Goal: Task Accomplishment & Management: Manage account settings

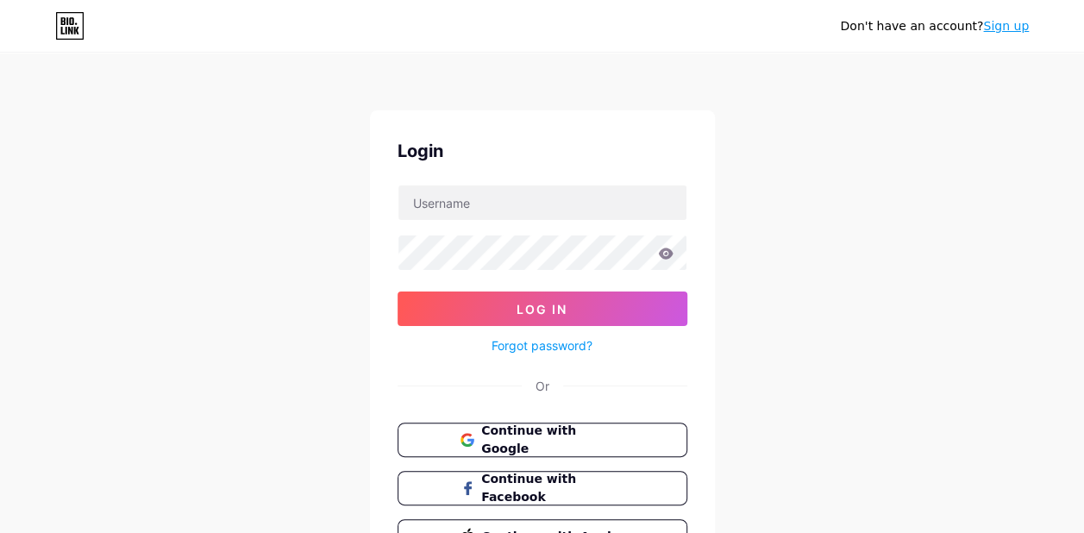
click at [598, 434] on span "Continue with Google" at bounding box center [552, 440] width 142 height 36
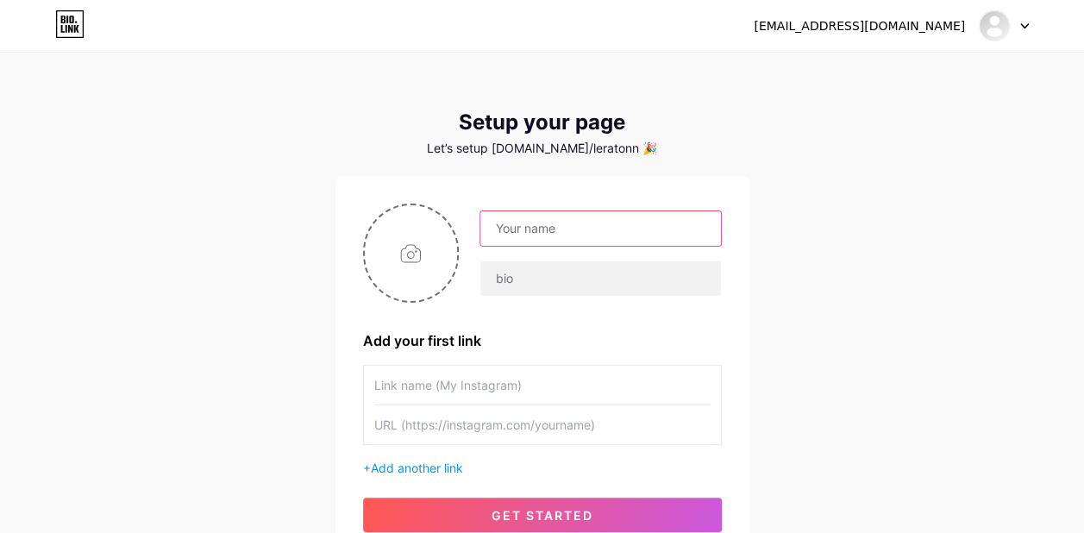
click at [552, 234] on input "text" at bounding box center [600, 228] width 240 height 34
type input "lerato"
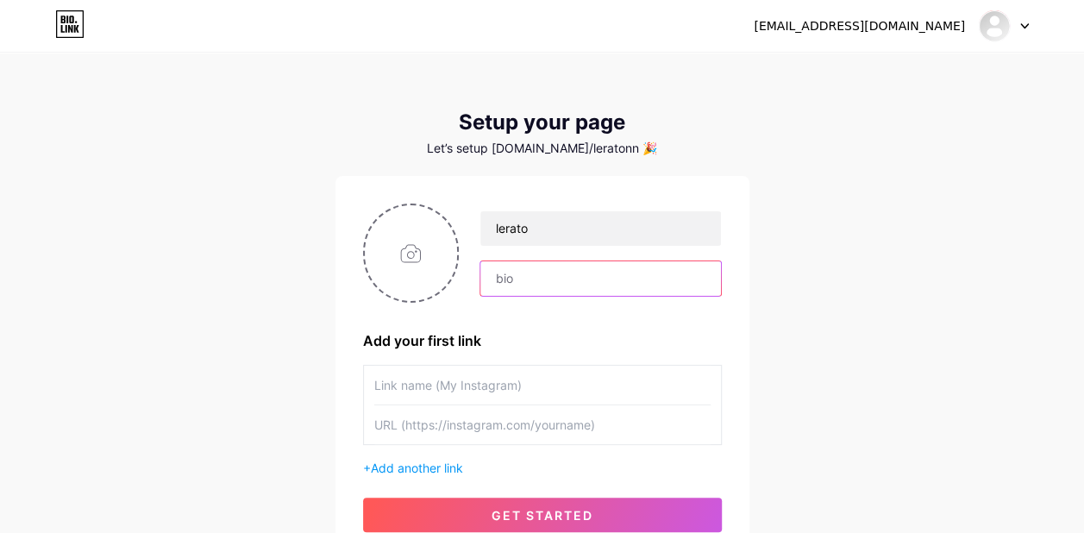
type input "Healthy living [DATE]"
type input "[URL][DOMAIN_NAME]"
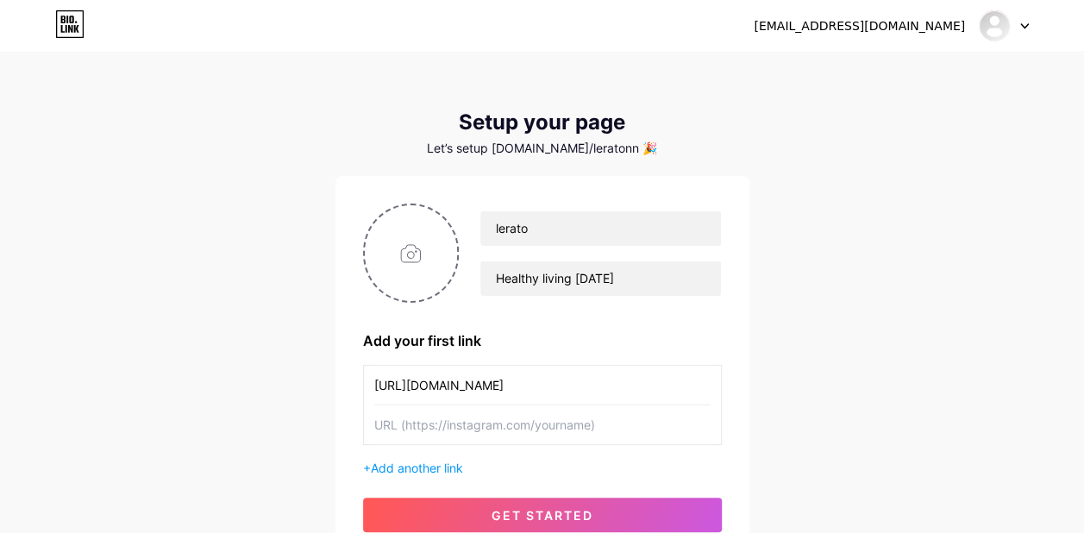
type input "[URL][DOMAIN_NAME]"
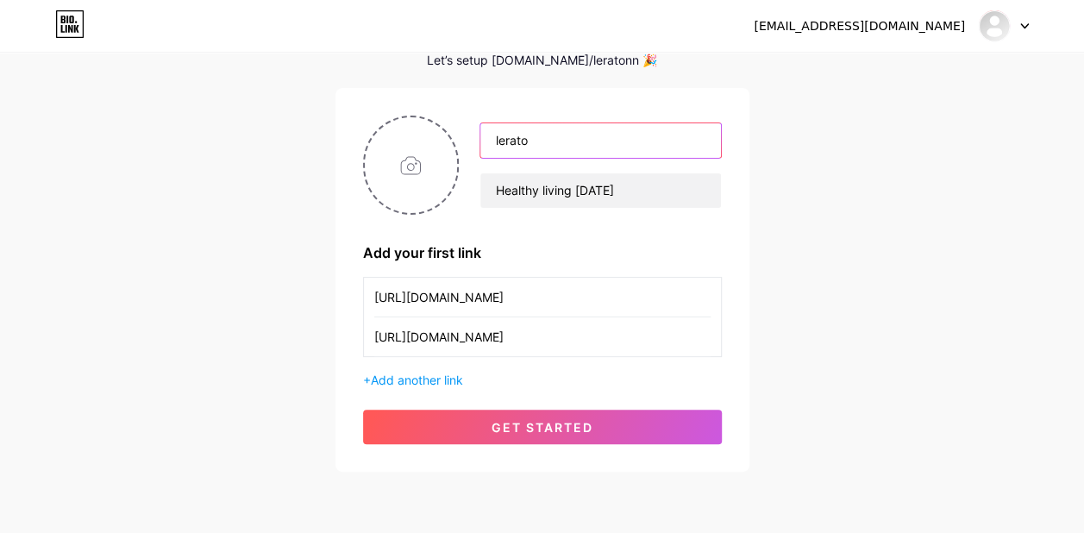
scroll to position [91, 0]
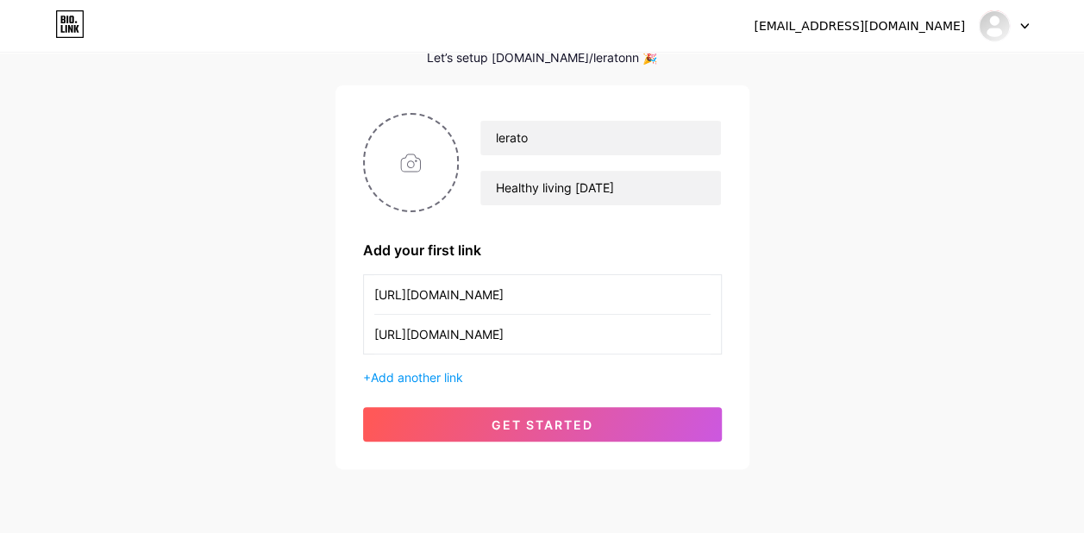
click at [374, 376] on span "Add another link" at bounding box center [417, 377] width 92 height 15
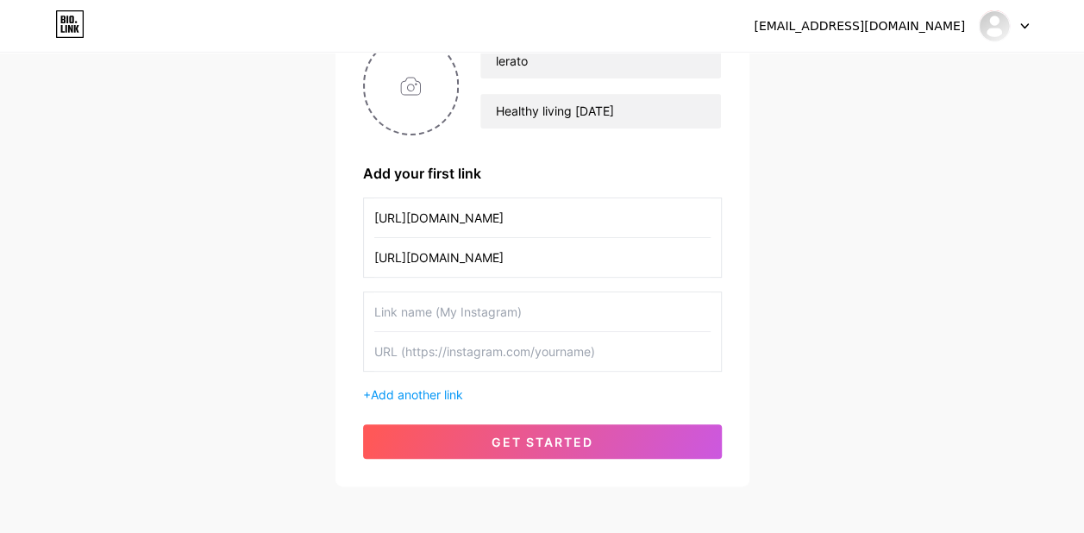
scroll to position [124, 0]
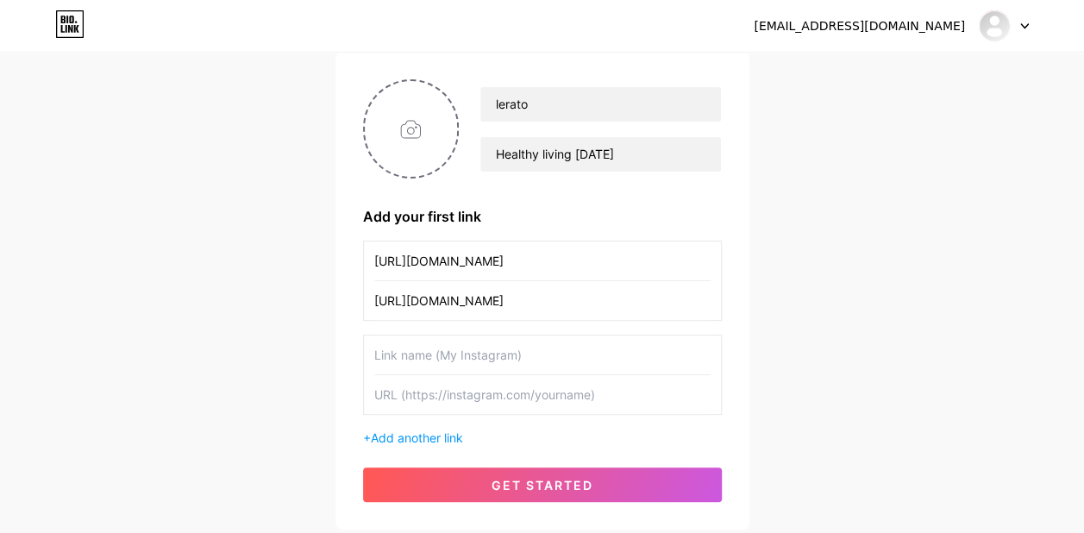
click at [412, 350] on input "text" at bounding box center [542, 354] width 336 height 39
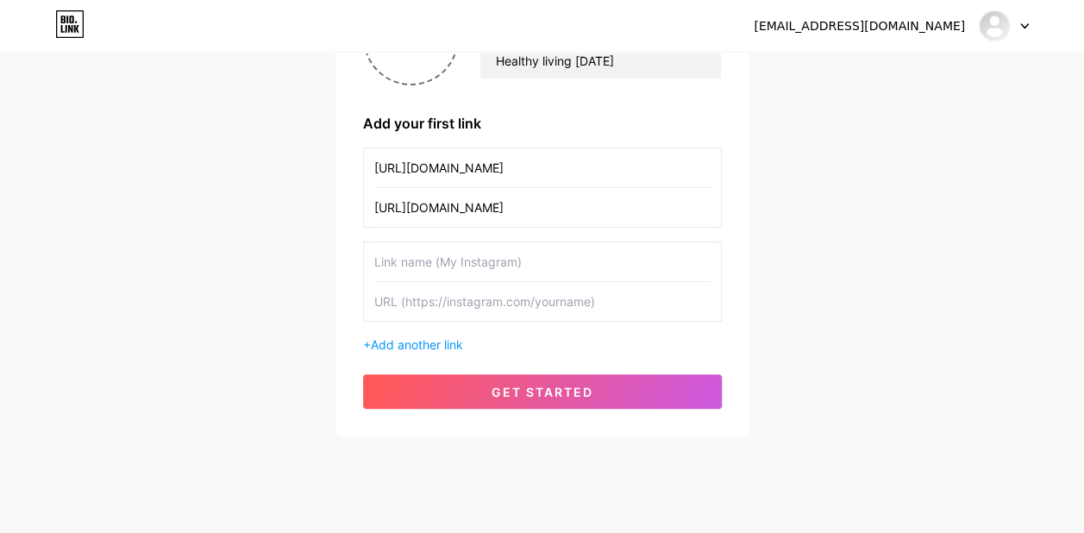
scroll to position [190, 0]
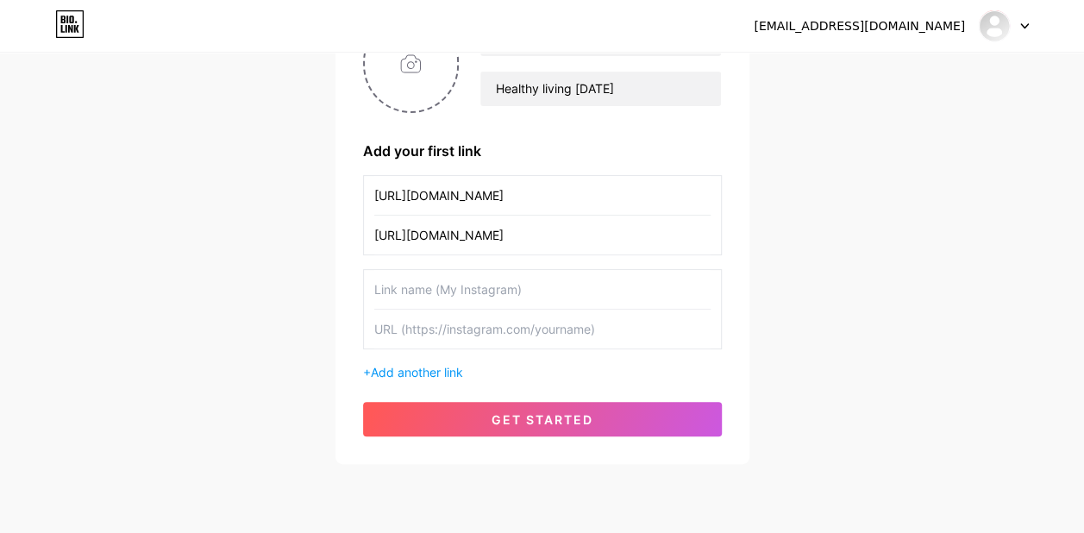
click at [431, 330] on input "text" at bounding box center [542, 328] width 336 height 39
paste input "[URL][DOMAIN_NAME]"
type input "[URL][DOMAIN_NAME]"
click at [397, 287] on input "text" at bounding box center [542, 289] width 336 height 39
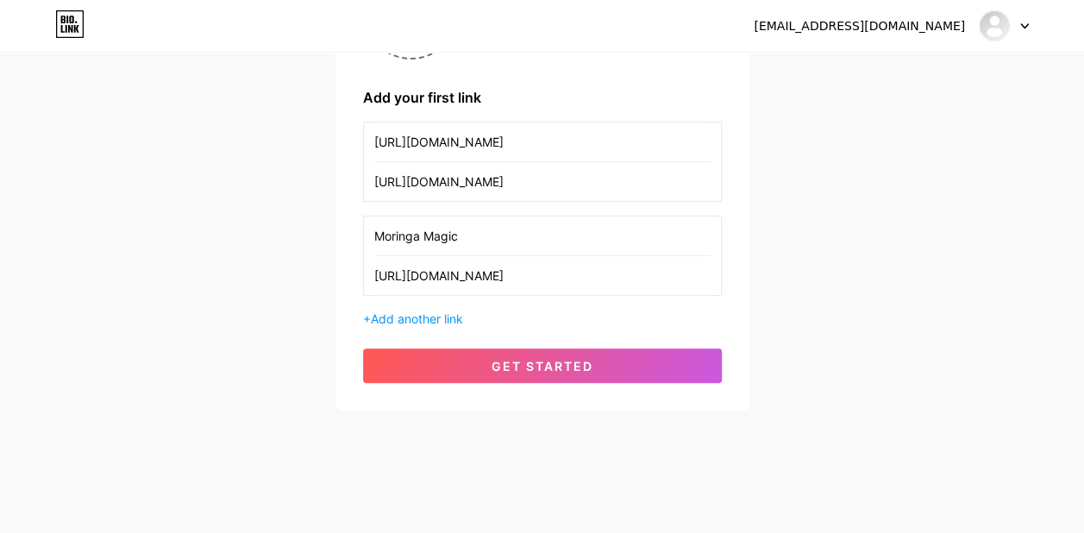
scroll to position [0, 0]
type input "Moringa Magic"
click at [588, 177] on input "[URL][DOMAIN_NAME]" at bounding box center [542, 181] width 336 height 39
click at [696, 181] on input "[URL][DOMAIN_NAME]" at bounding box center [542, 181] width 336 height 39
click at [653, 182] on input "[URL][DOMAIN_NAME]" at bounding box center [542, 181] width 336 height 39
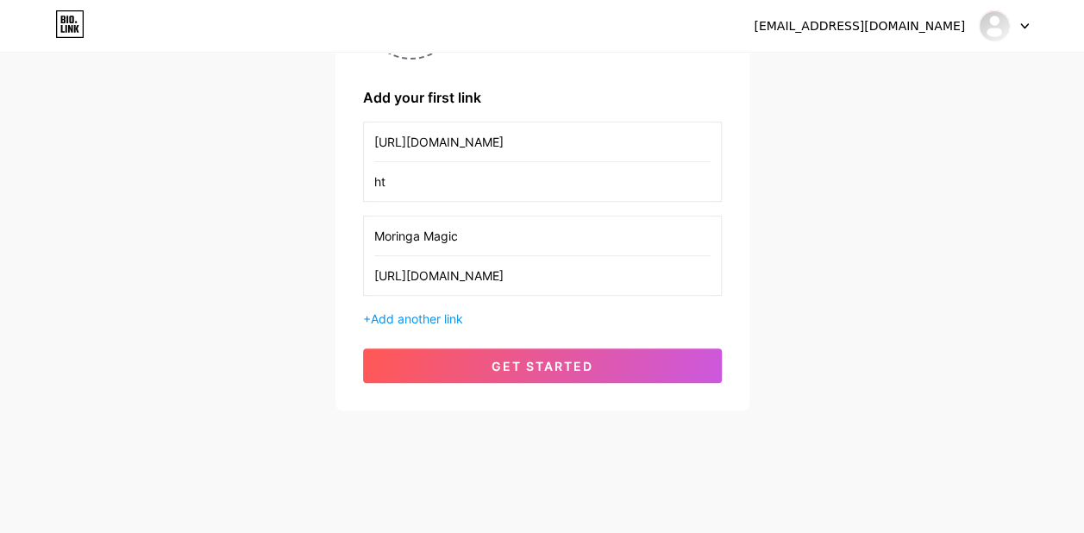
type input "h"
paste input "[URL][DOMAIN_NAME]"
type input "[URL][DOMAIN_NAME]"
click at [575, 362] on span "get started" at bounding box center [542, 366] width 102 height 15
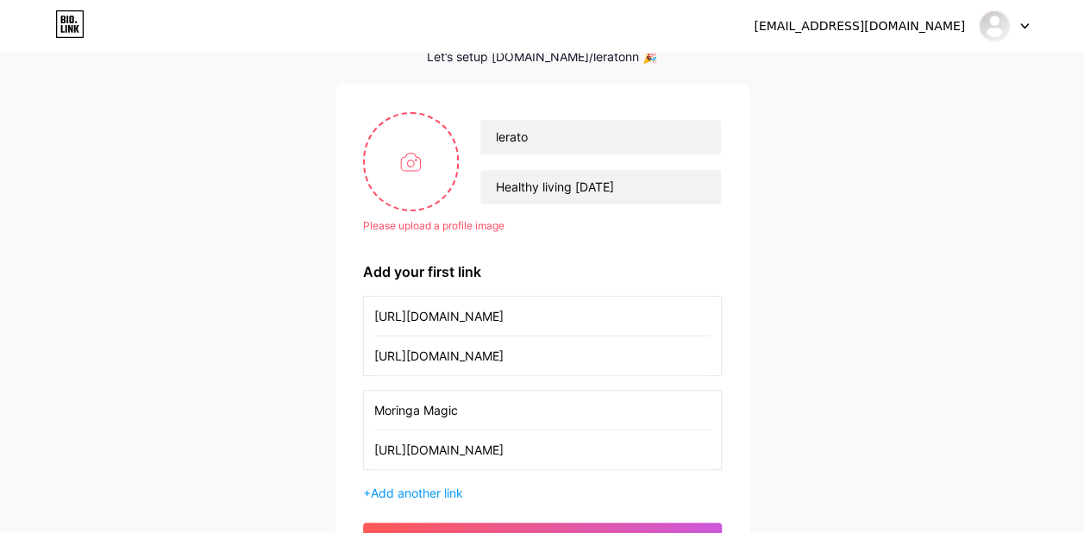
scroll to position [90, 0]
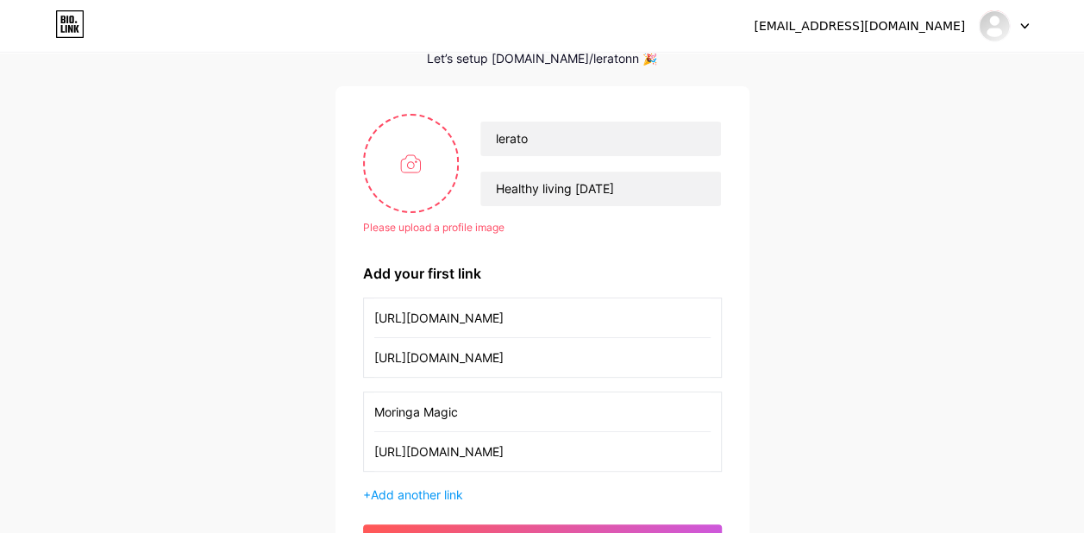
click at [411, 174] on input "file" at bounding box center [411, 164] width 93 height 96
type input "C:\fakepath\Vitall Path logo.png"
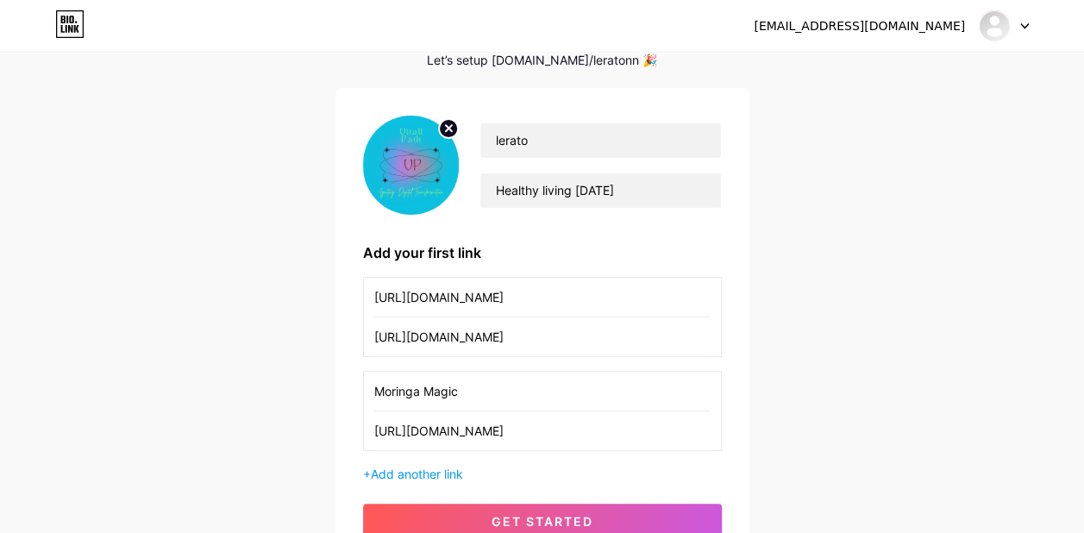
scroll to position [0, 0]
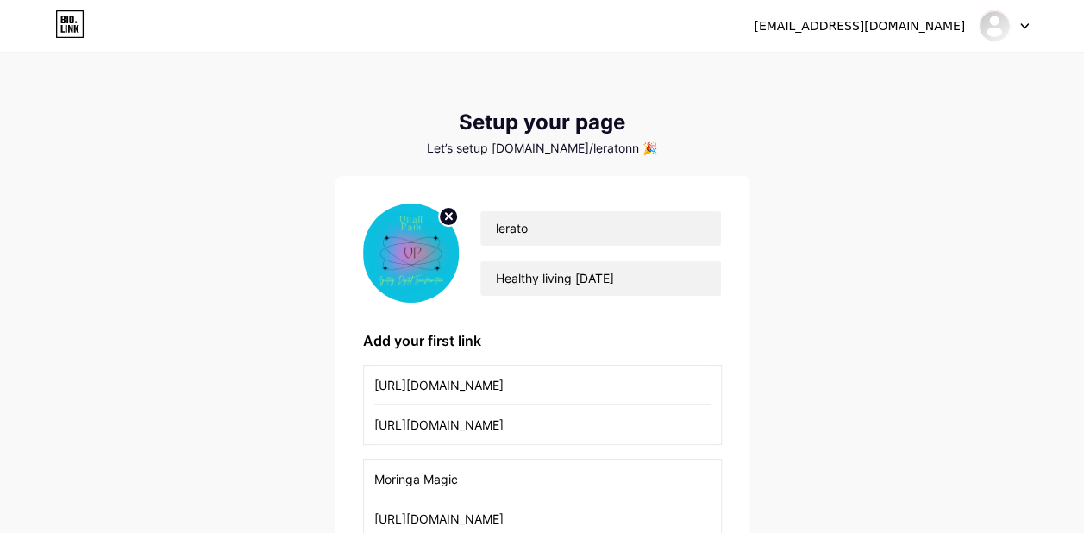
click at [555, 147] on div "Let’s setup [DOMAIN_NAME]/leratonn 🎉" at bounding box center [542, 148] width 414 height 14
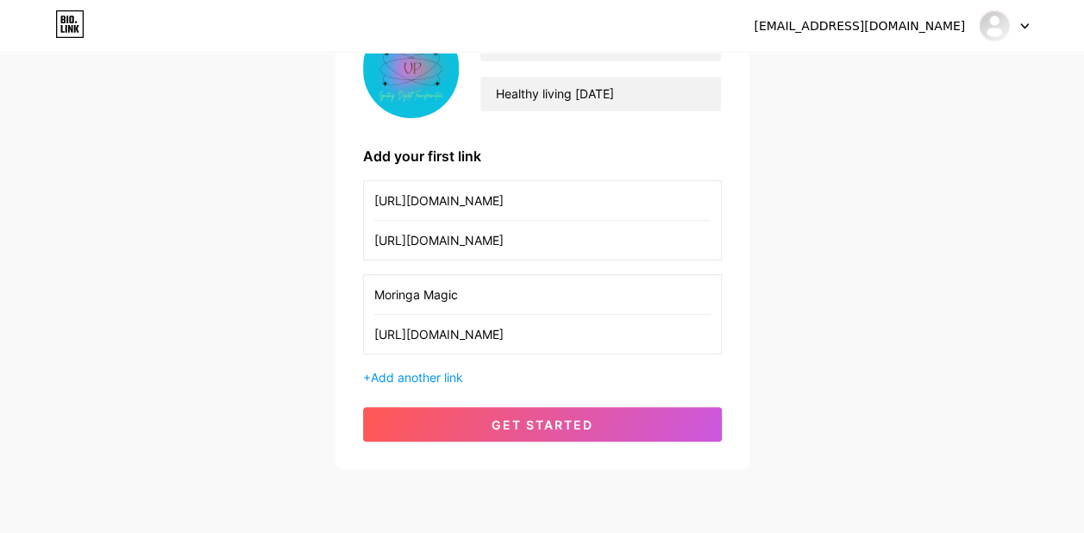
scroll to position [185, 0]
click at [562, 417] on span "get started" at bounding box center [542, 423] width 102 height 15
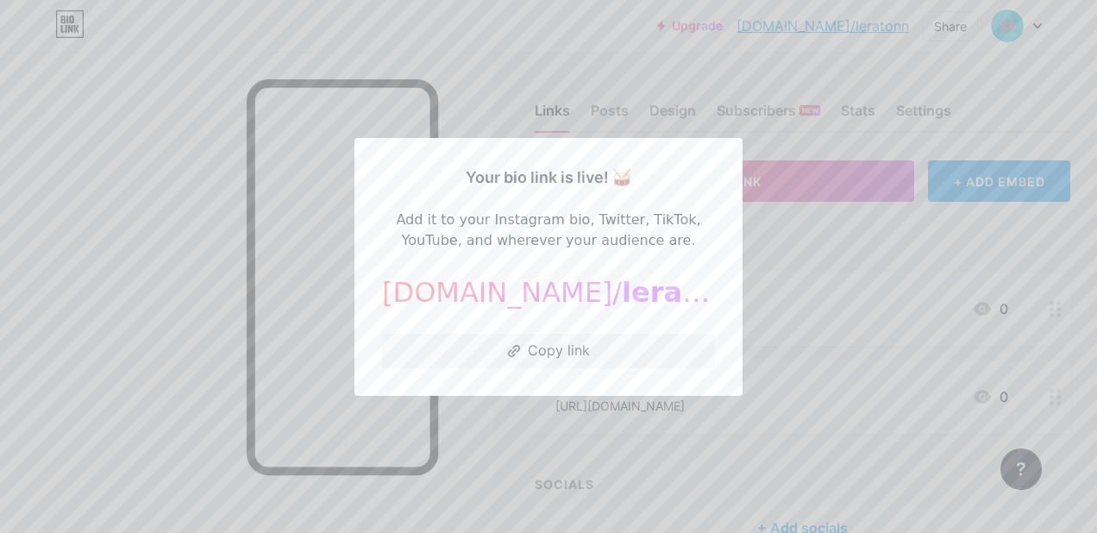
click at [798, 263] on div at bounding box center [548, 266] width 1097 height 533
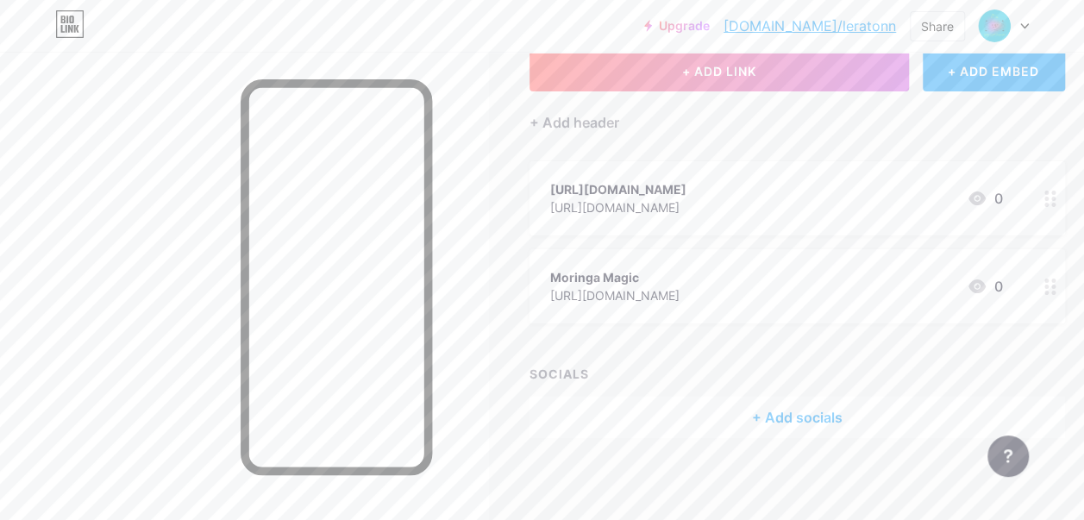
scroll to position [108, 0]
click at [1055, 197] on circle at bounding box center [1053, 195] width 4 height 4
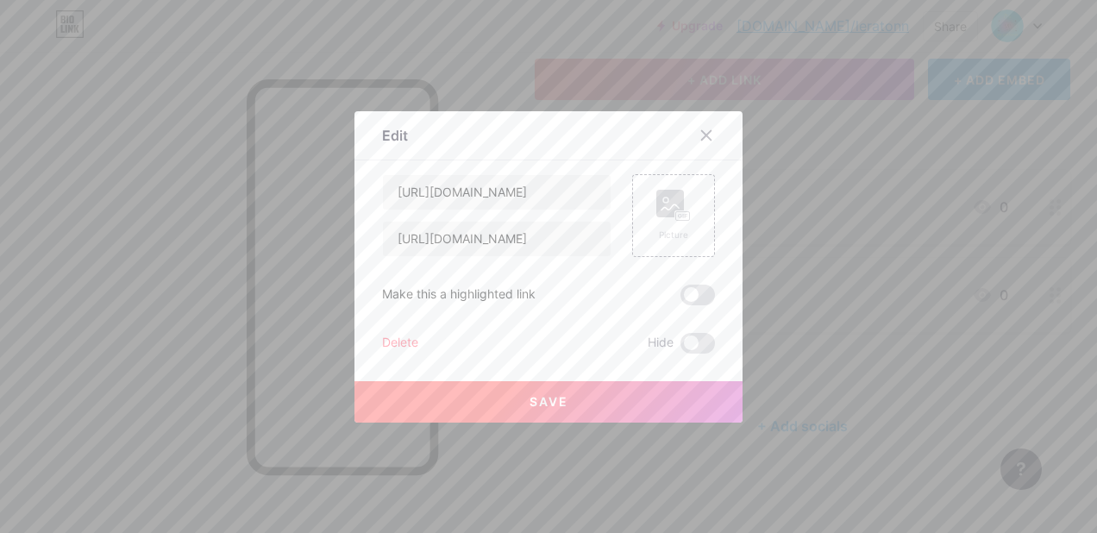
click at [674, 237] on div "Picture" at bounding box center [673, 234] width 34 height 13
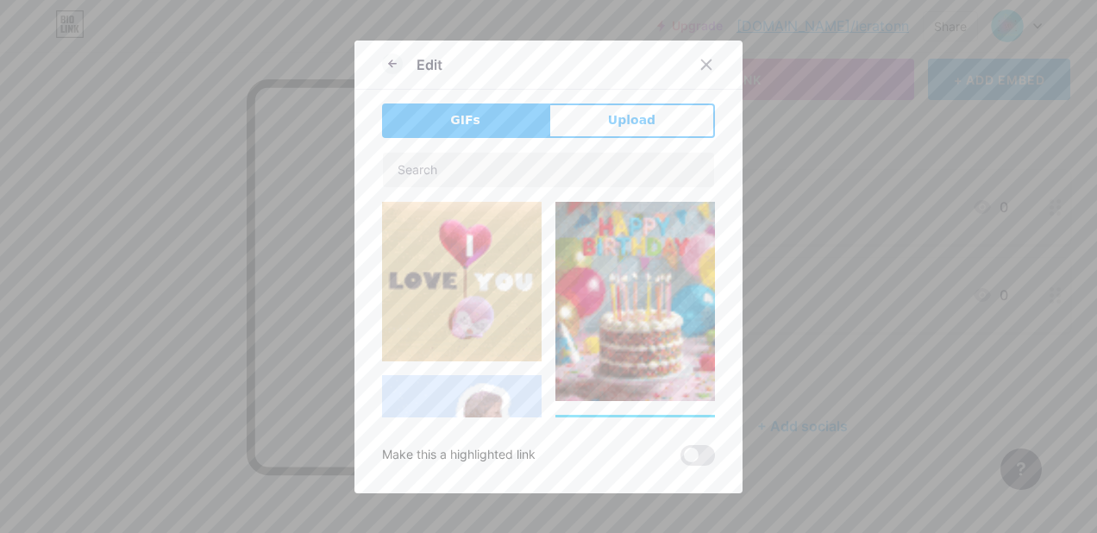
click at [638, 117] on span "Upload" at bounding box center [631, 120] width 47 height 18
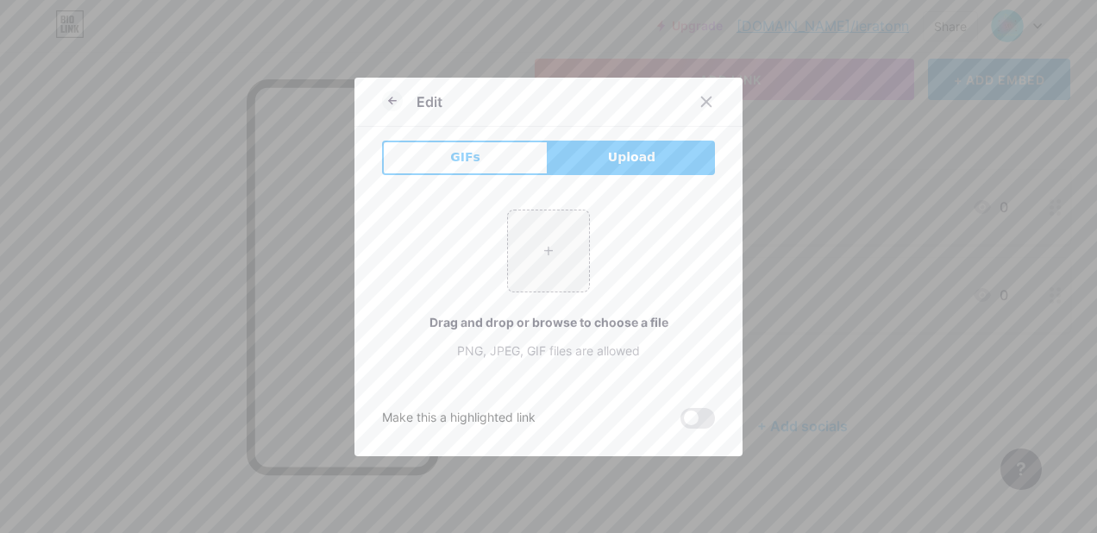
click at [549, 252] on input "file" at bounding box center [548, 250] width 81 height 81
type input "C:\fakepath\system 5.png"
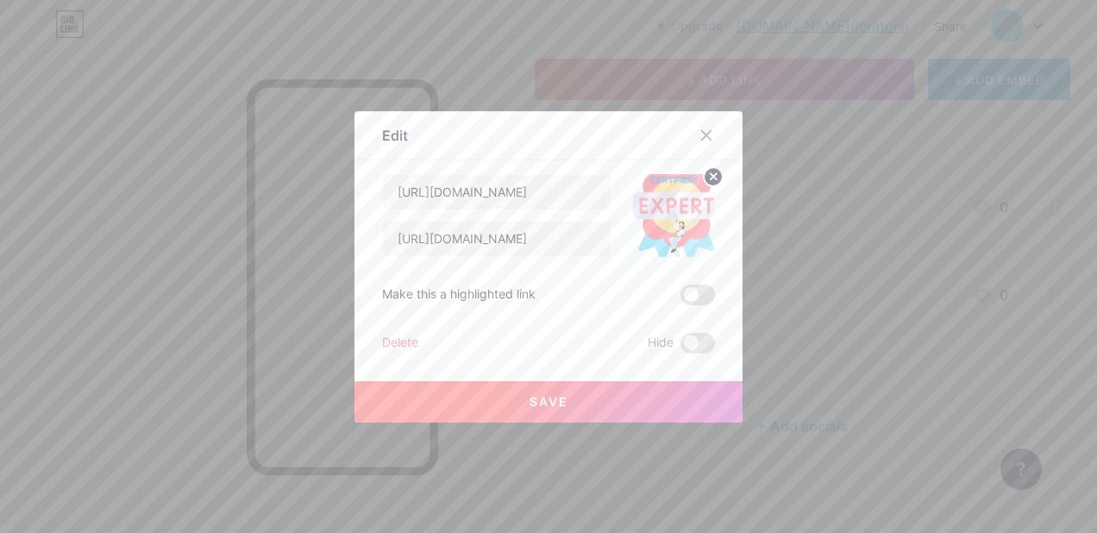
click at [548, 404] on span "Save" at bounding box center [548, 401] width 39 height 15
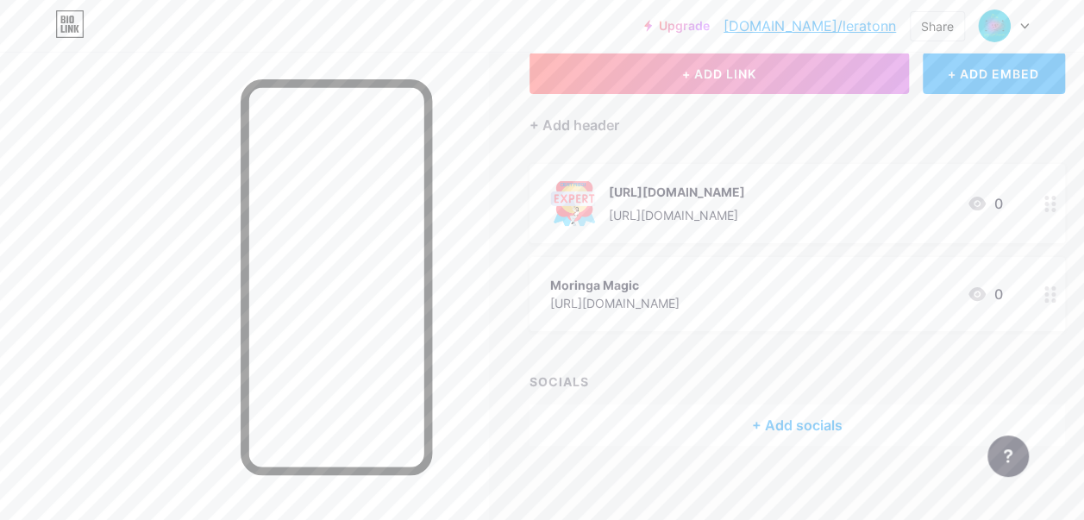
click at [739, 224] on div "[URL][DOMAIN_NAME]" at bounding box center [677, 215] width 136 height 18
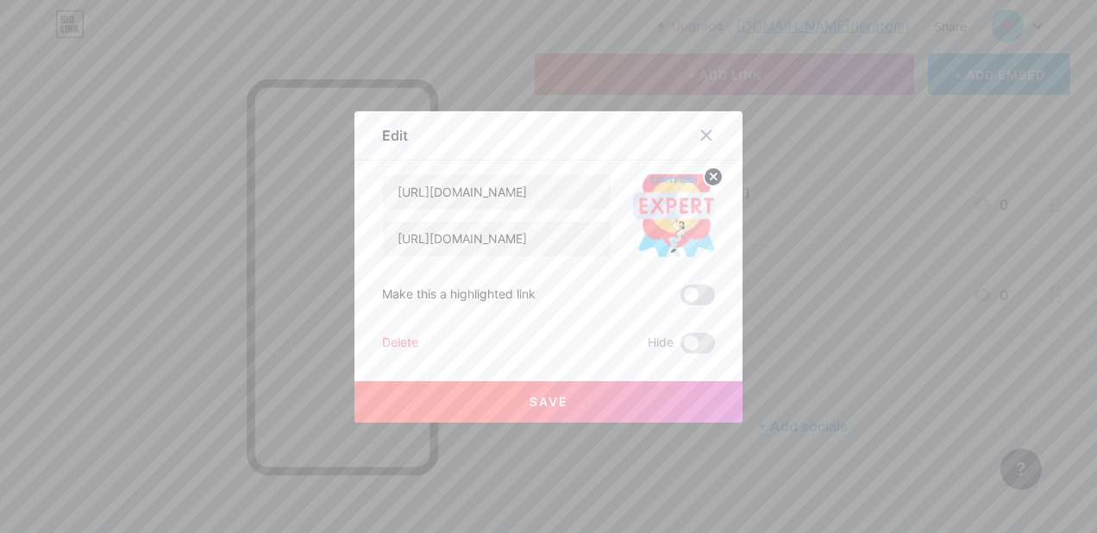
click at [707, 136] on div at bounding box center [705, 135] width 31 height 31
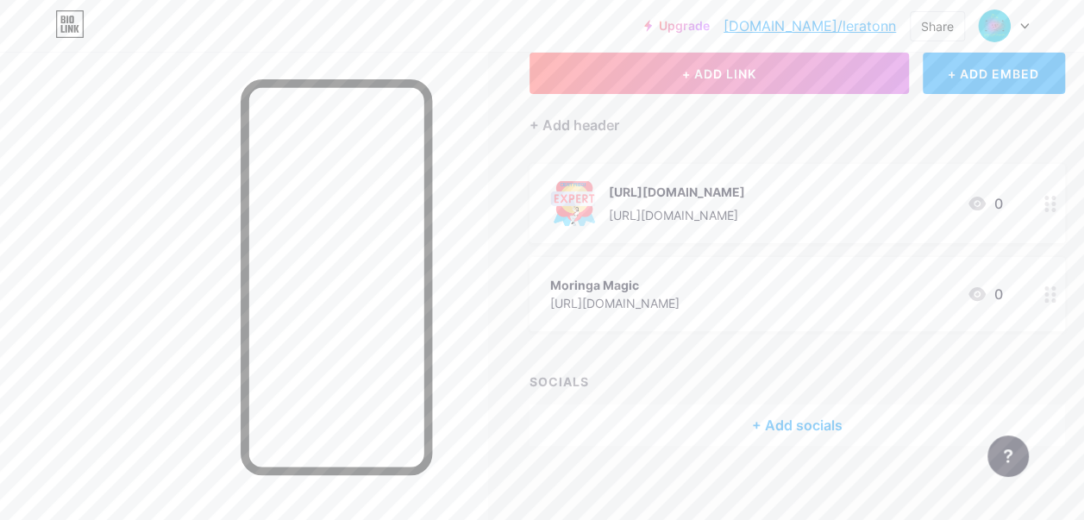
scroll to position [132, 0]
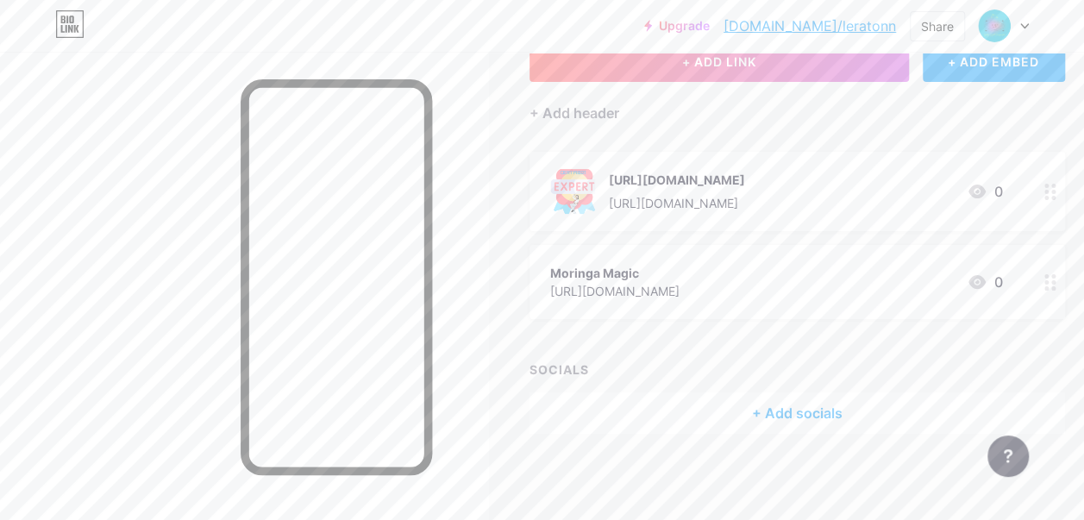
click at [813, 415] on div "+ Add socials" at bounding box center [796, 412] width 535 height 41
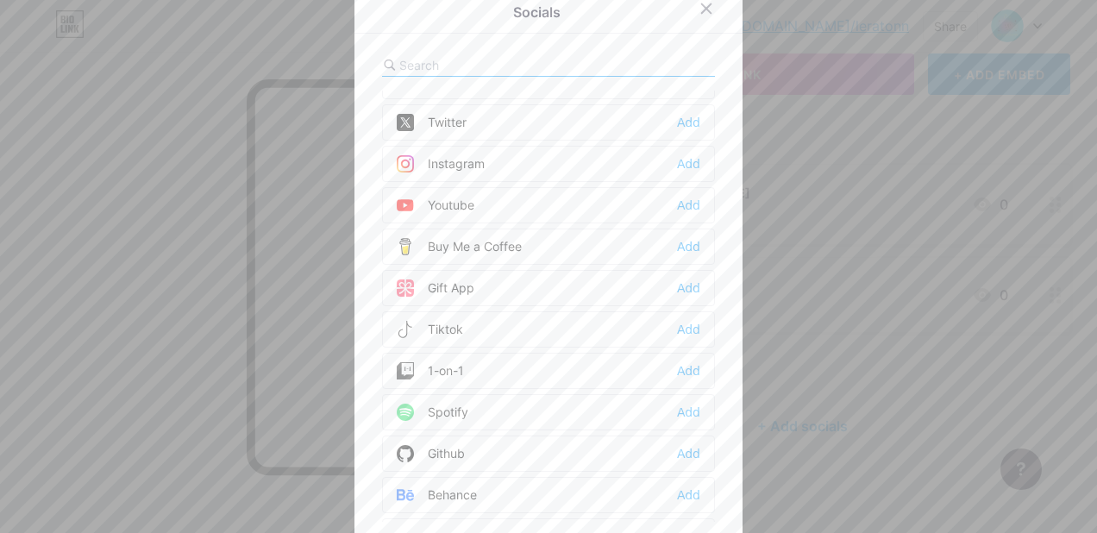
scroll to position [0, 0]
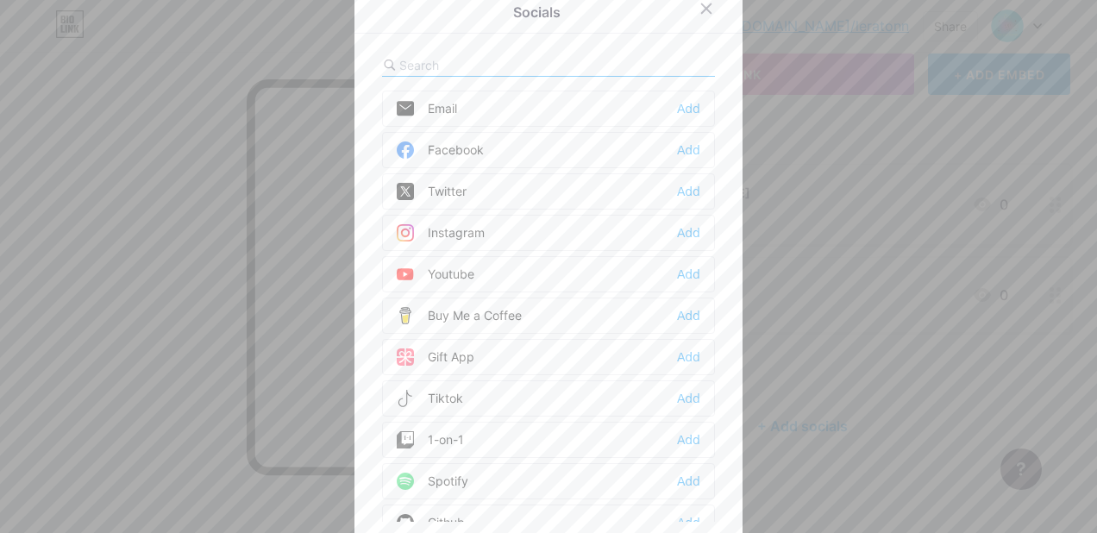
click at [684, 234] on div "Add" at bounding box center [688, 232] width 23 height 17
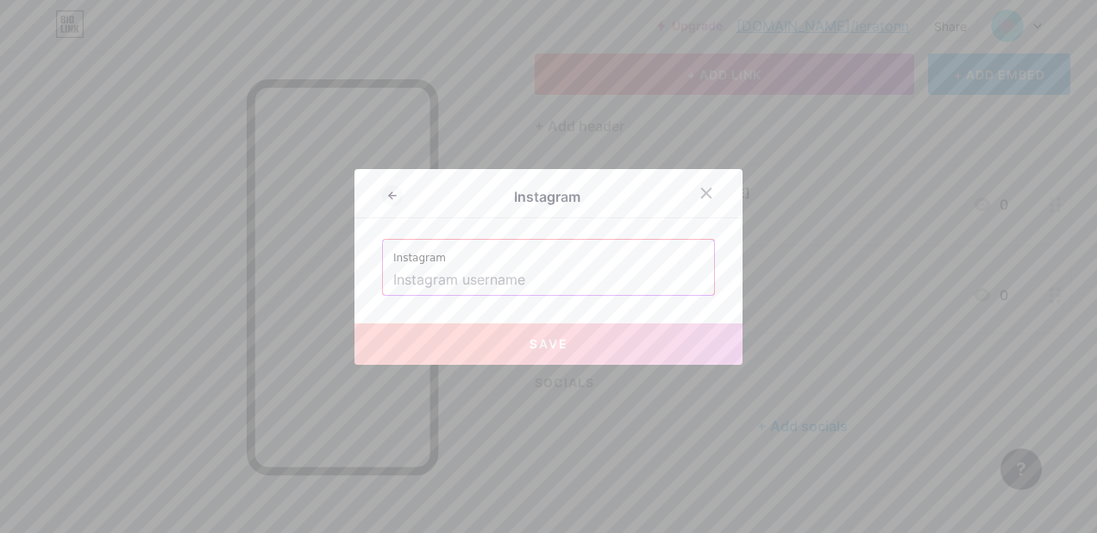
click at [709, 193] on div at bounding box center [705, 193] width 31 height 31
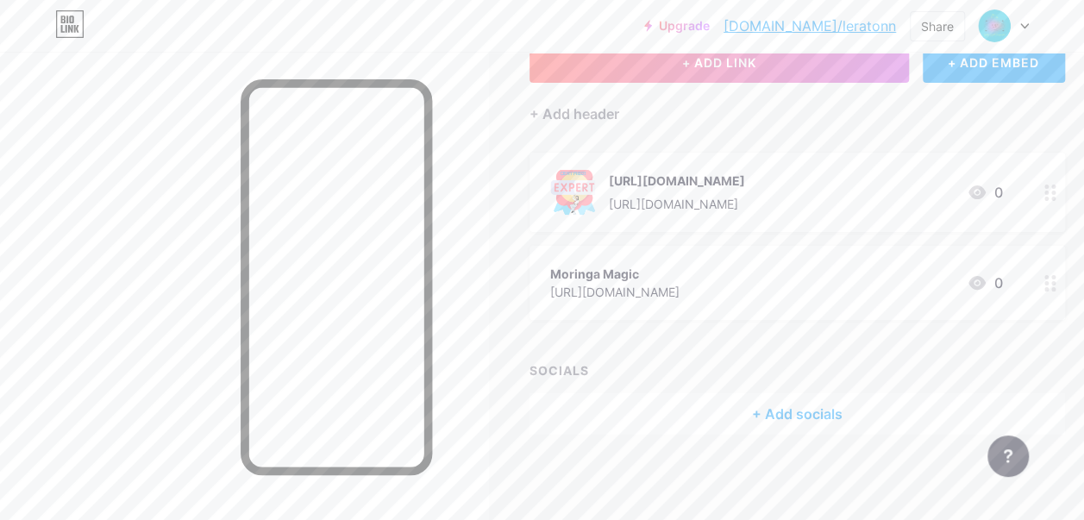
click at [806, 424] on div "+ Add socials" at bounding box center [796, 413] width 535 height 41
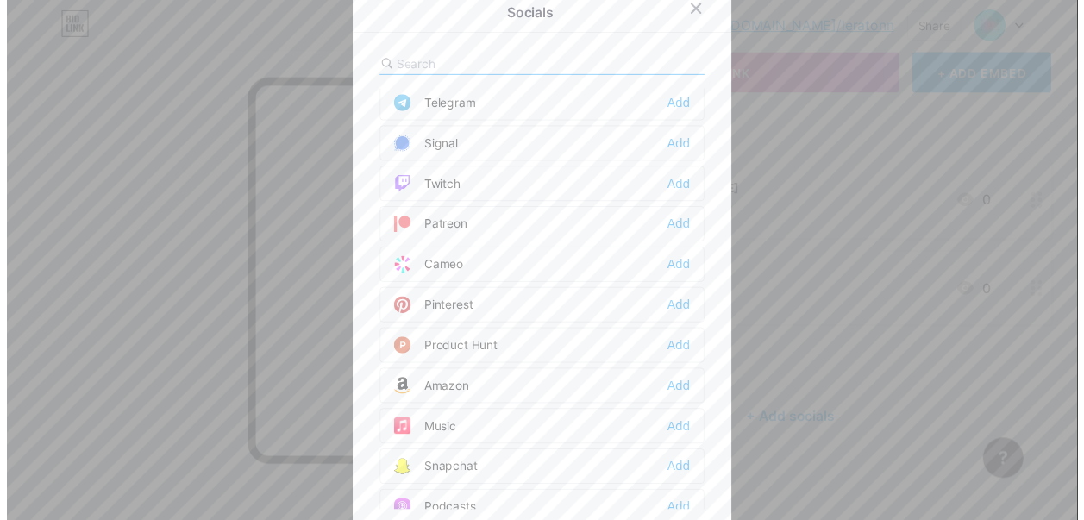
scroll to position [876, 0]
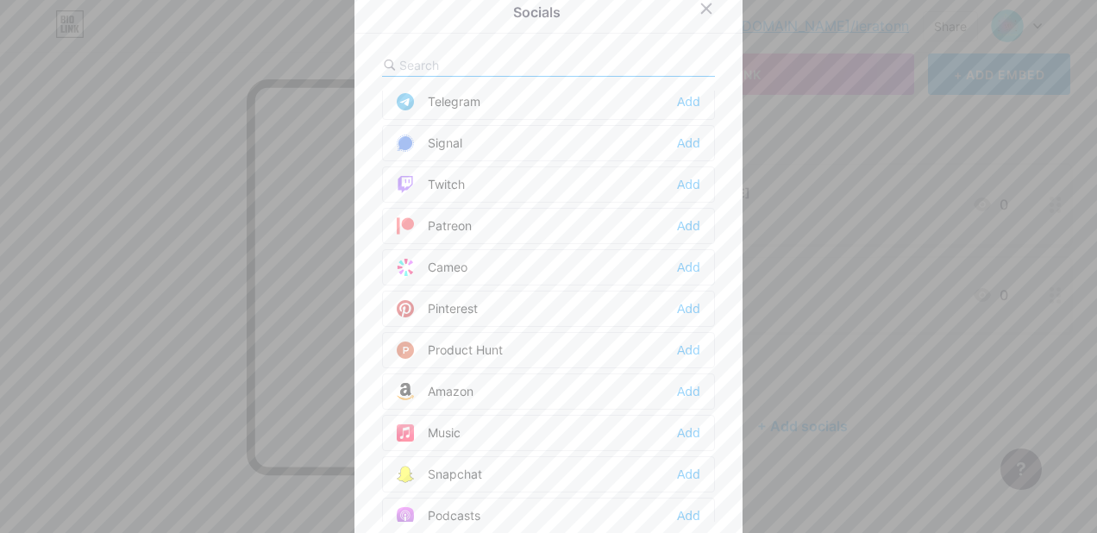
click at [417, 300] on span at bounding box center [412, 308] width 31 height 17
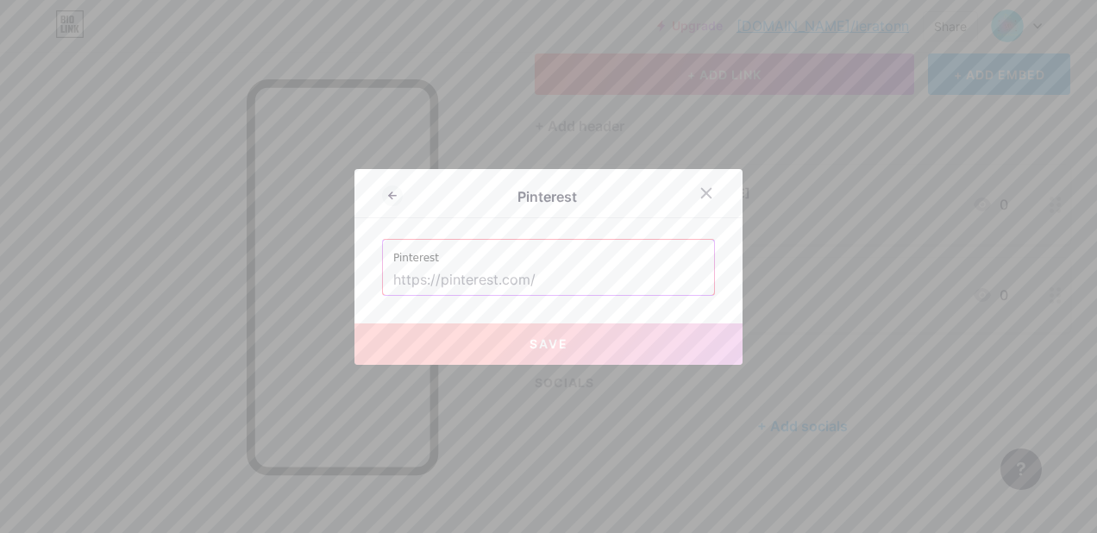
click at [550, 278] on input "text" at bounding box center [548, 280] width 310 height 29
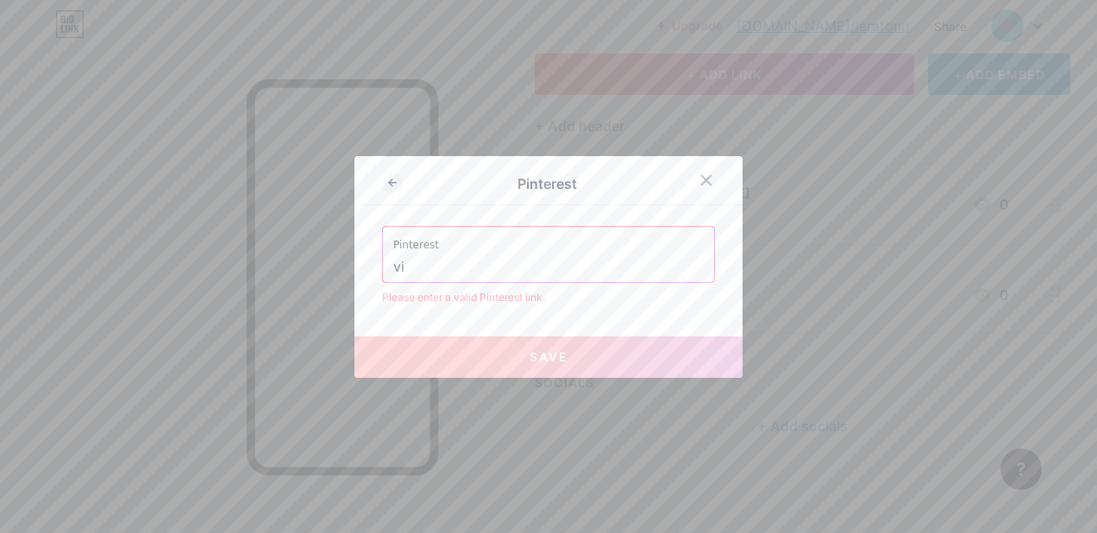
type input "v"
click at [553, 267] on input "text" at bounding box center [548, 267] width 310 height 29
click at [541, 343] on button "Save" at bounding box center [548, 356] width 388 height 41
click at [552, 360] on span "Save" at bounding box center [548, 356] width 39 height 15
click at [519, 266] on input "[URL][DOMAIN_NAME]" at bounding box center [548, 267] width 310 height 29
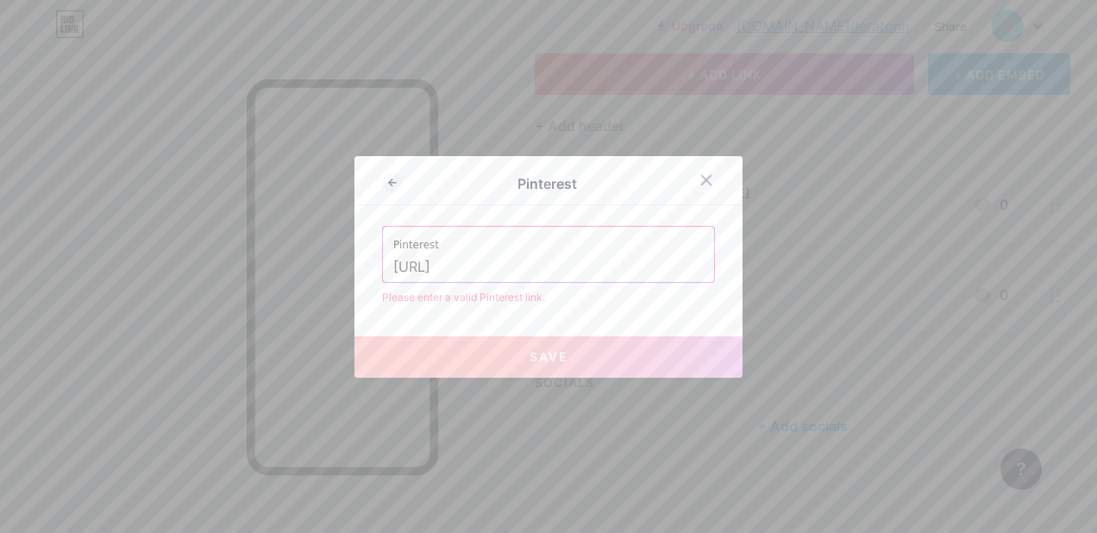
type input "[URL]"
click at [709, 175] on div at bounding box center [705, 180] width 31 height 31
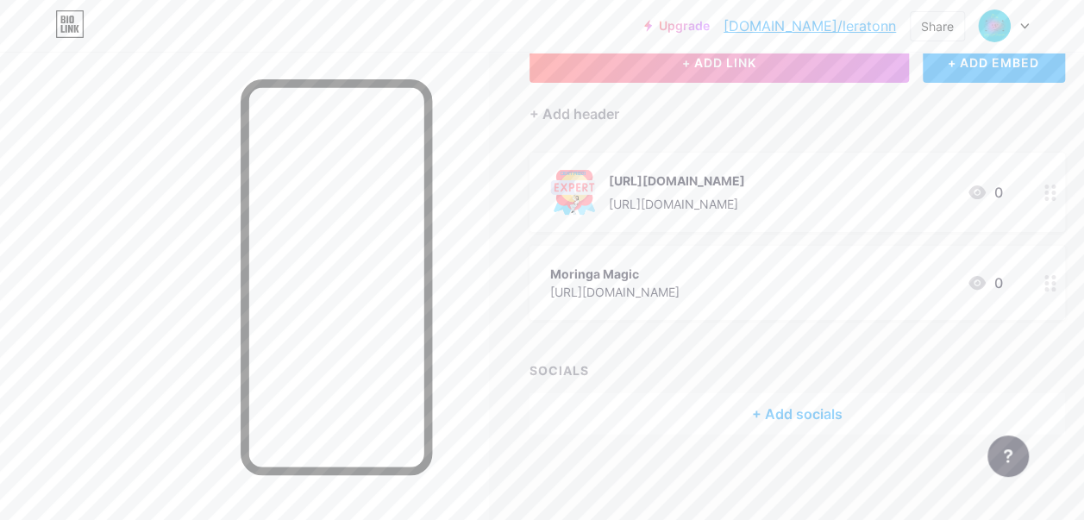
click at [1047, 298] on div at bounding box center [1049, 283] width 29 height 74
click at [679, 283] on div "Moringa Magic" at bounding box center [614, 274] width 129 height 18
click at [615, 320] on div "Moringa Magic [URL][DOMAIN_NAME] 0" at bounding box center [796, 283] width 535 height 74
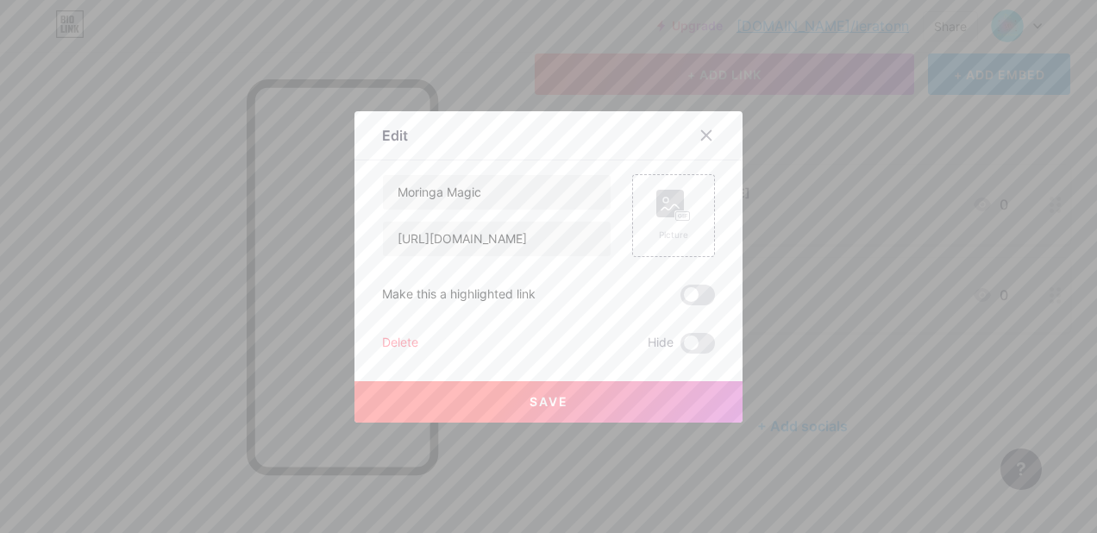
click at [634, 298] on div "Make this a highlighted link" at bounding box center [548, 294] width 333 height 21
click at [675, 217] on rect at bounding box center [683, 215] width 16 height 10
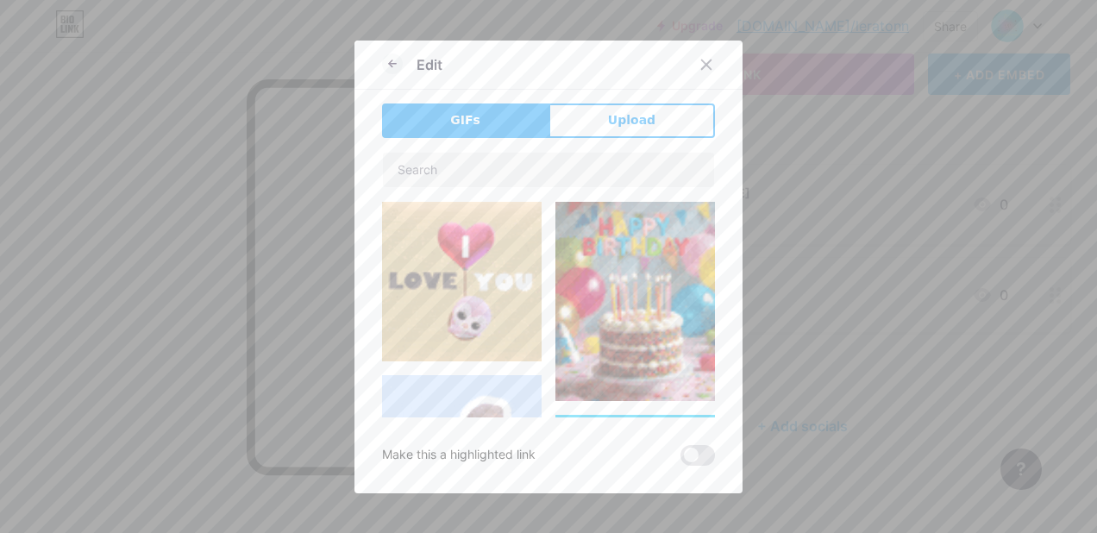
click at [630, 119] on span "Upload" at bounding box center [631, 120] width 47 height 18
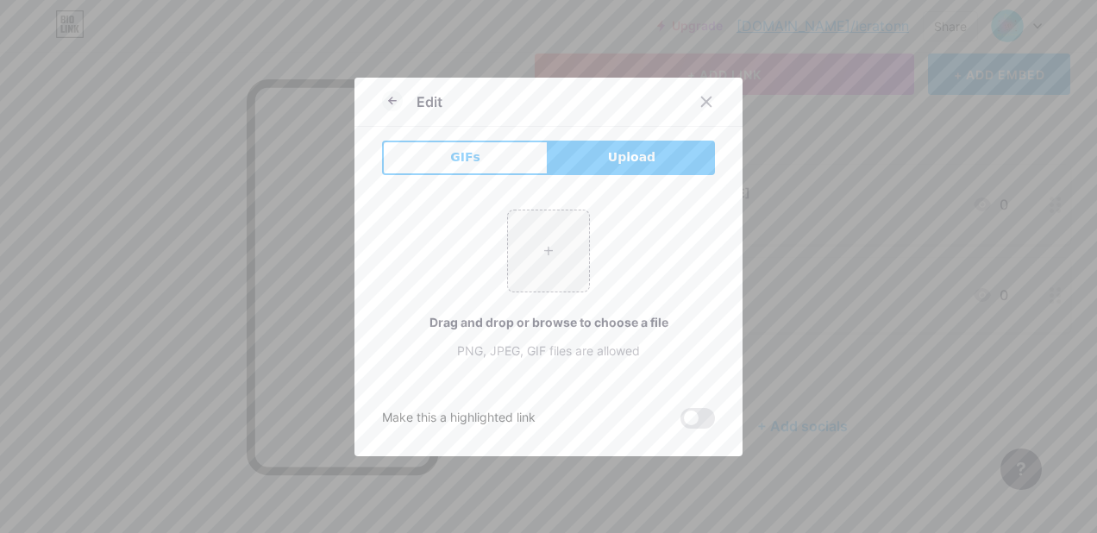
click at [631, 156] on span "Upload" at bounding box center [631, 157] width 47 height 18
click at [548, 233] on input "file" at bounding box center [548, 250] width 81 height 81
click at [468, 421] on div "Make this a highlighted link" at bounding box center [458, 418] width 153 height 21
click at [702, 102] on icon at bounding box center [706, 101] width 9 height 9
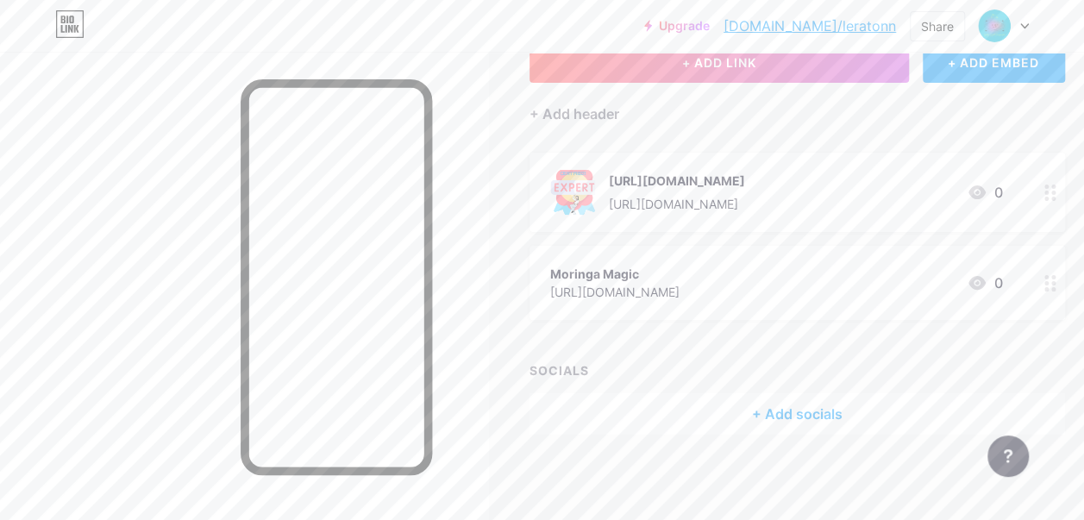
click at [984, 290] on icon at bounding box center [976, 283] width 17 height 14
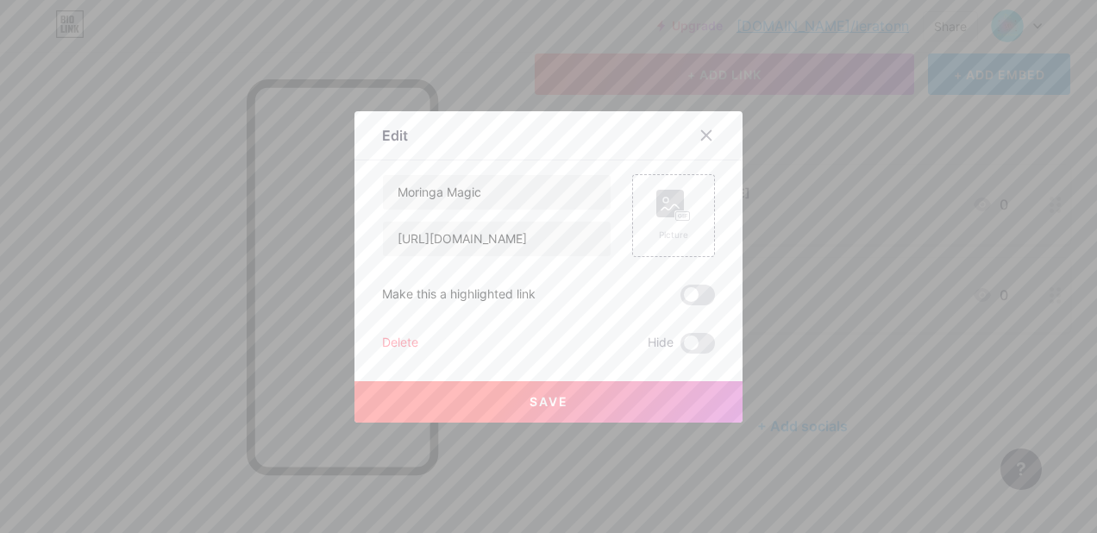
click at [676, 211] on rect at bounding box center [683, 215] width 14 height 9
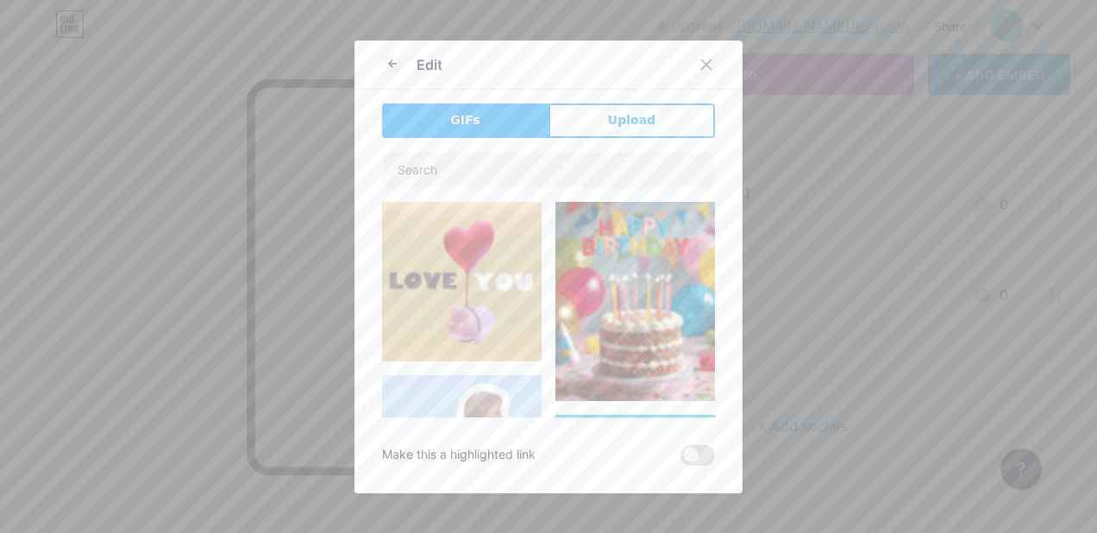
click at [629, 117] on span "Upload" at bounding box center [631, 120] width 47 height 18
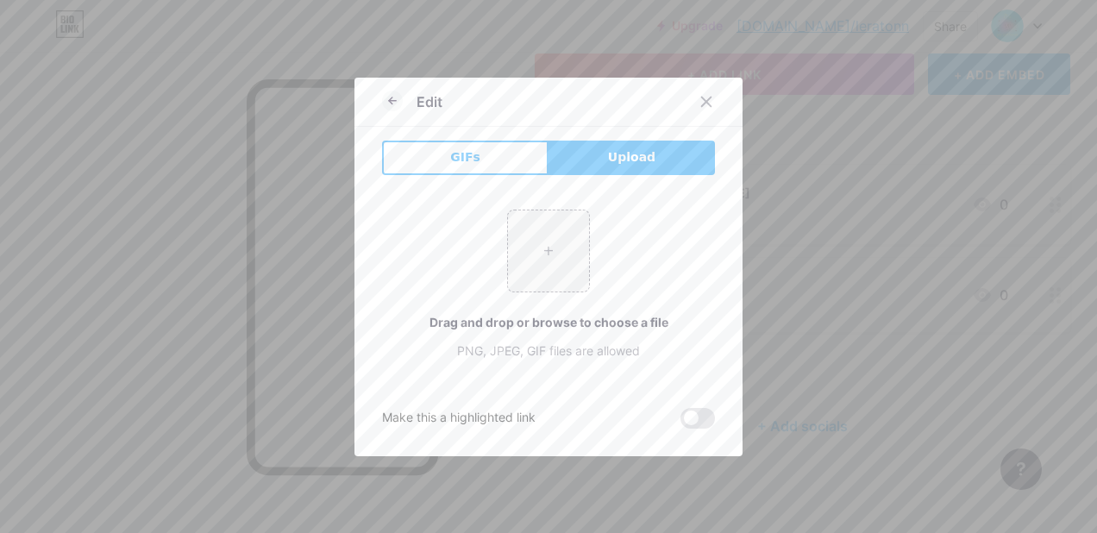
click at [634, 155] on span "Upload" at bounding box center [631, 157] width 47 height 18
click at [542, 246] on input "file" at bounding box center [548, 250] width 81 height 81
type input "C:\fakepath\moringa magic.avif"
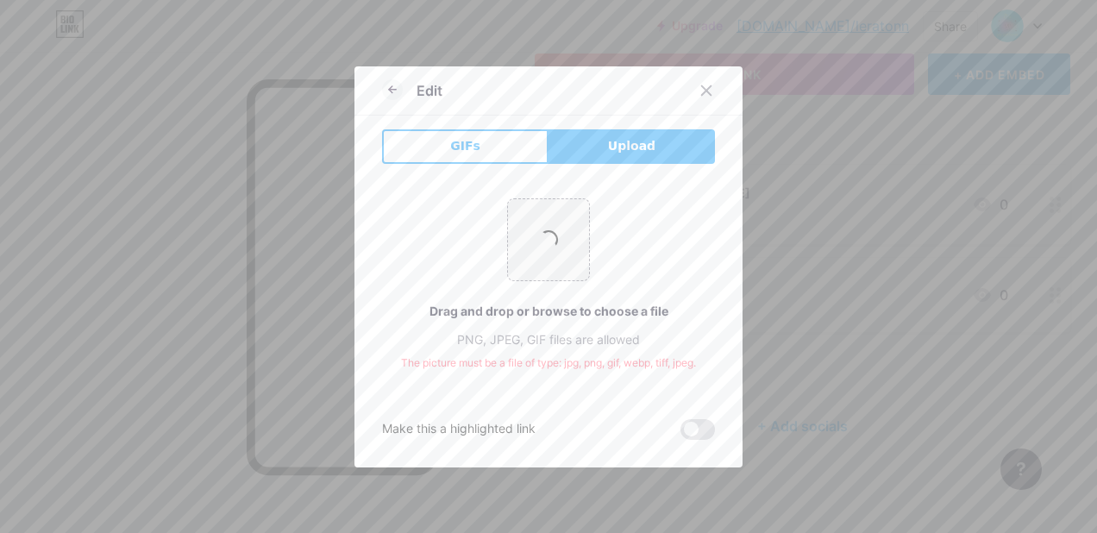
click at [479, 146] on button "GIFs" at bounding box center [465, 146] width 166 height 34
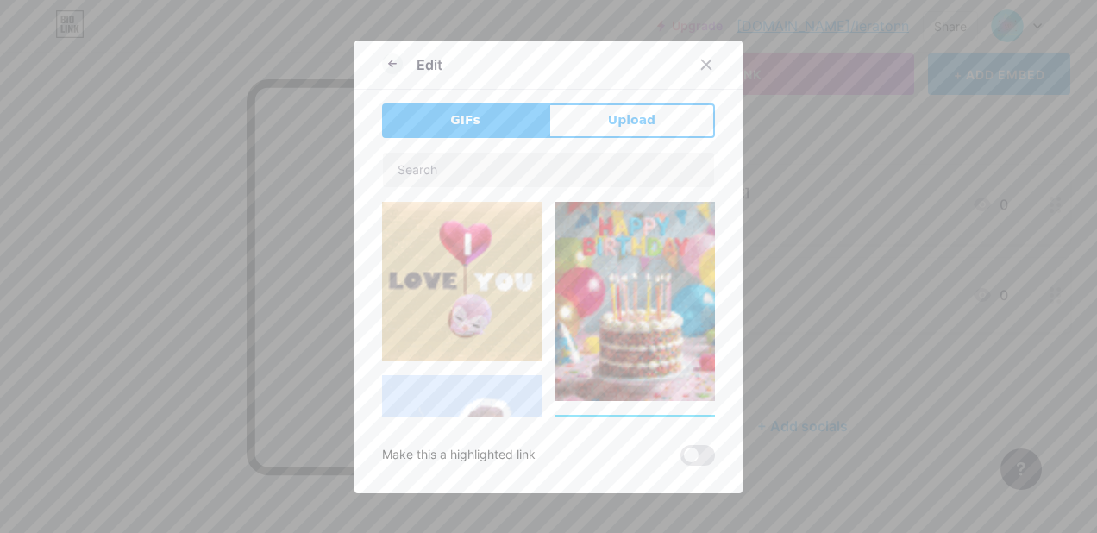
click at [702, 66] on icon at bounding box center [706, 65] width 14 height 14
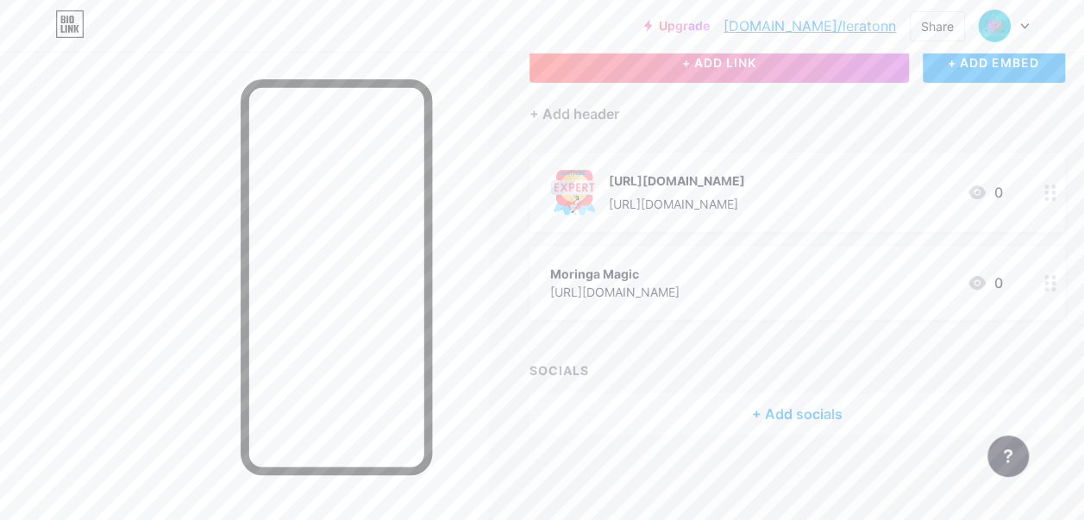
click at [679, 283] on div "Moringa Magic" at bounding box center [614, 274] width 129 height 18
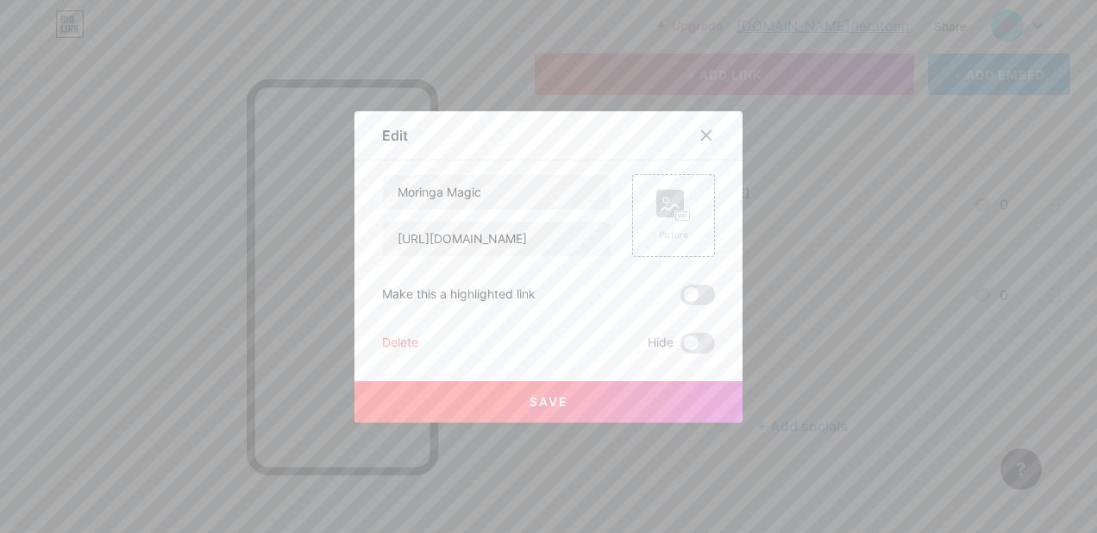
click at [676, 218] on rect at bounding box center [683, 215] width 14 height 9
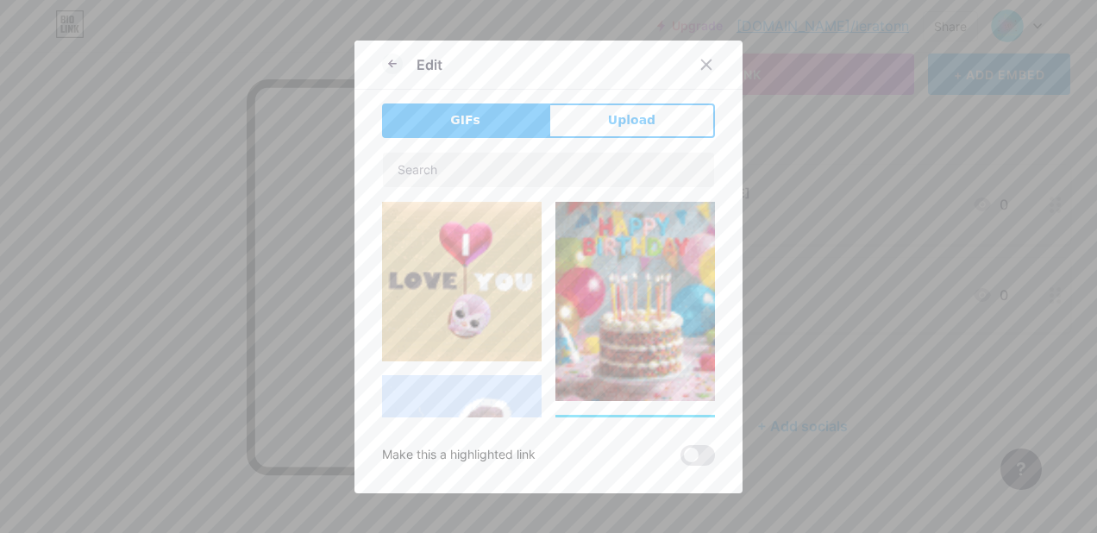
click at [652, 116] on button "Upload" at bounding box center [631, 120] width 166 height 34
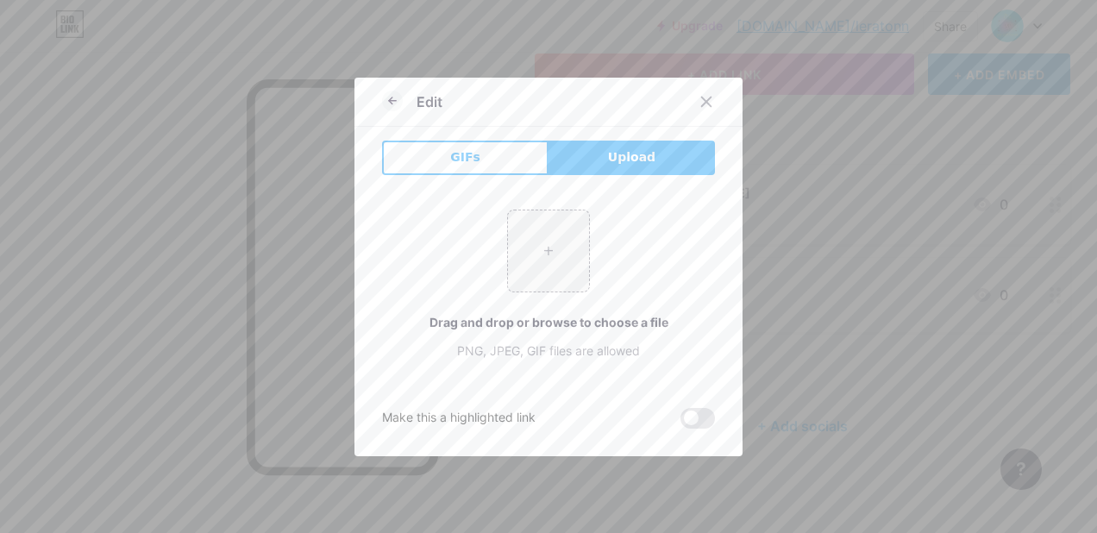
click at [534, 255] on input "file" at bounding box center [548, 250] width 81 height 81
type input "C:\fakepath\moringa magic.avif"
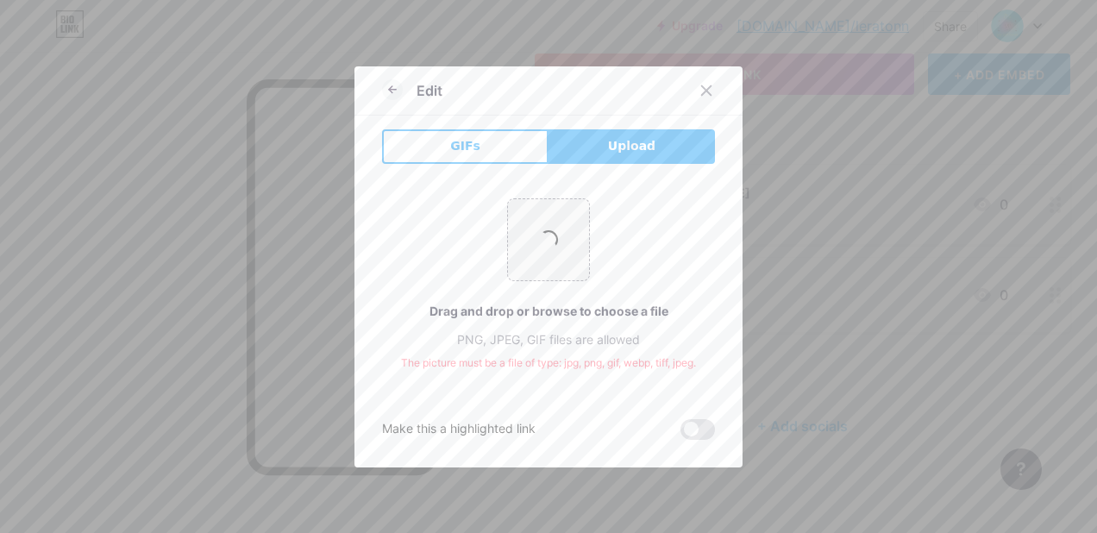
click at [704, 434] on span at bounding box center [697, 429] width 34 height 21
click at [680, 434] on input "checkbox" at bounding box center [680, 434] width 0 height 0
click at [469, 149] on span "GIFs" at bounding box center [465, 146] width 30 height 18
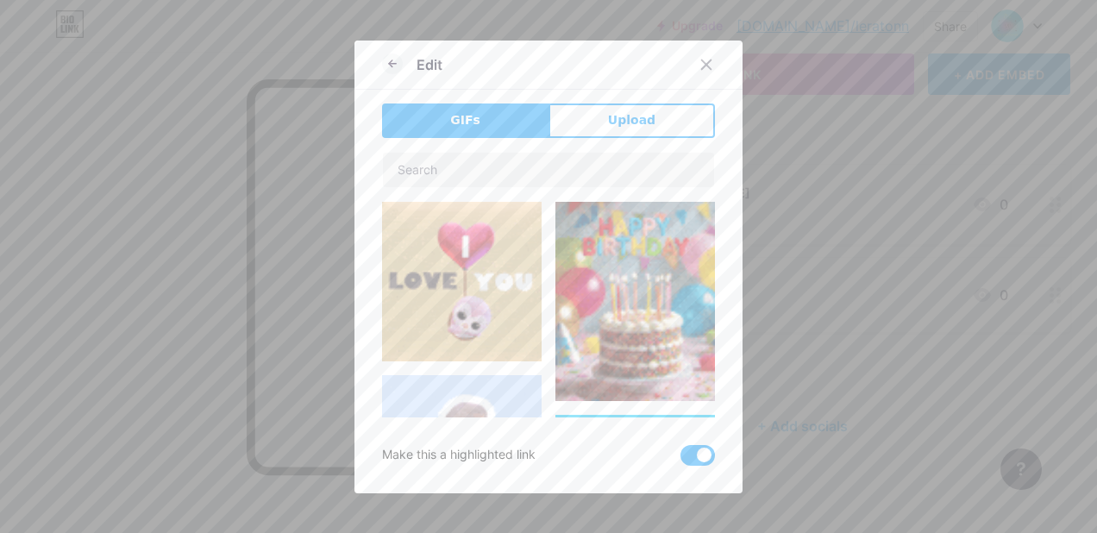
click at [699, 67] on icon at bounding box center [706, 65] width 14 height 14
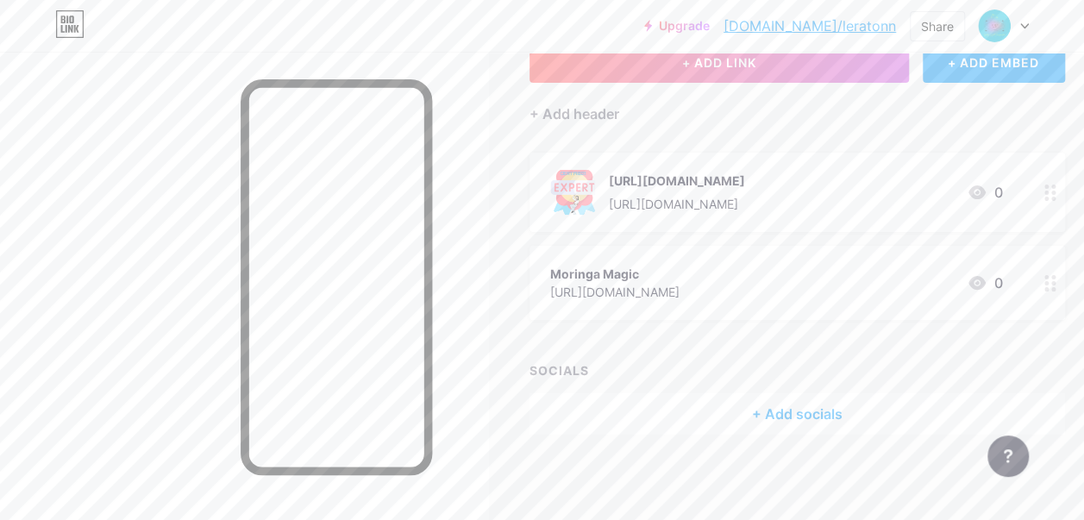
click at [679, 283] on div "Moringa Magic" at bounding box center [614, 274] width 129 height 18
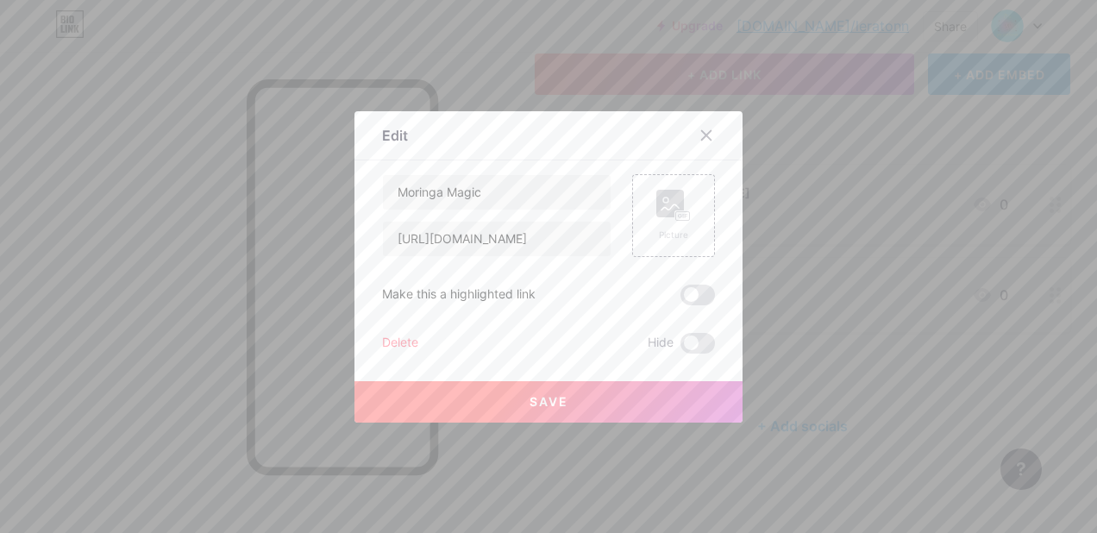
click at [676, 215] on rect at bounding box center [683, 215] width 14 height 9
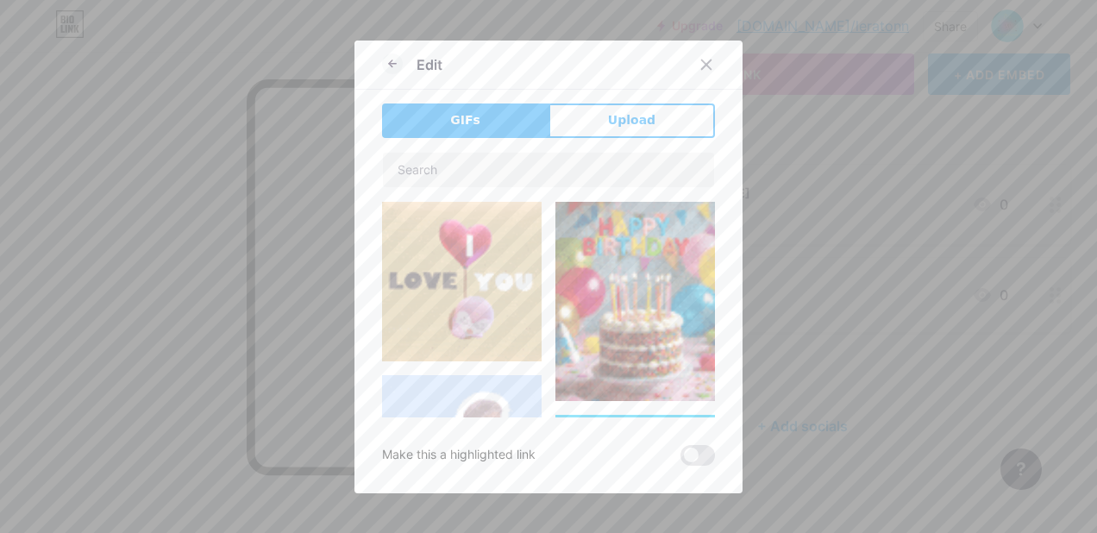
click at [658, 123] on button "Upload" at bounding box center [631, 120] width 166 height 34
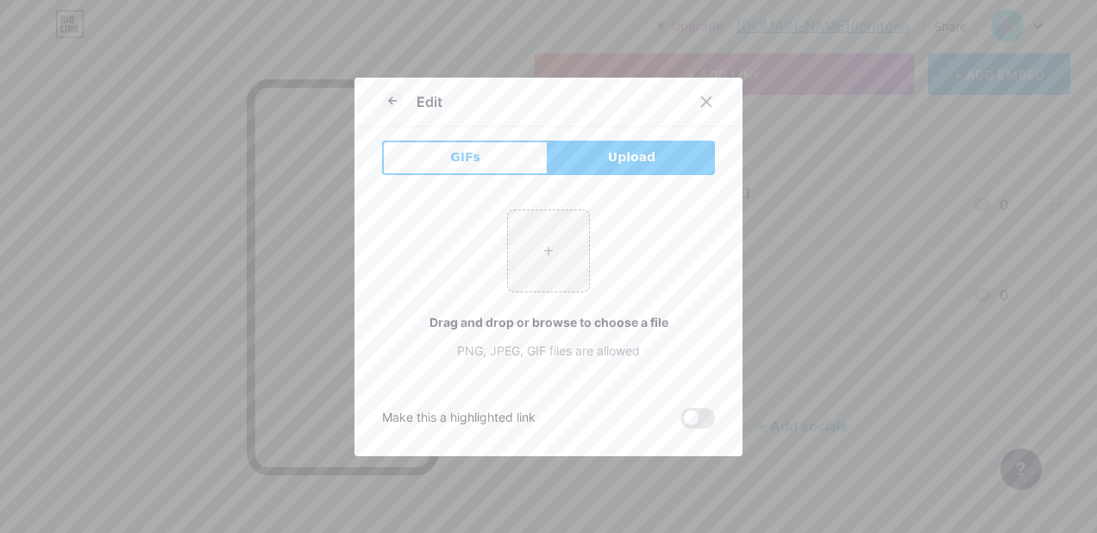
click at [547, 234] on input "file" at bounding box center [548, 250] width 81 height 81
type input "C:\fakepath\moringa magic.avif"
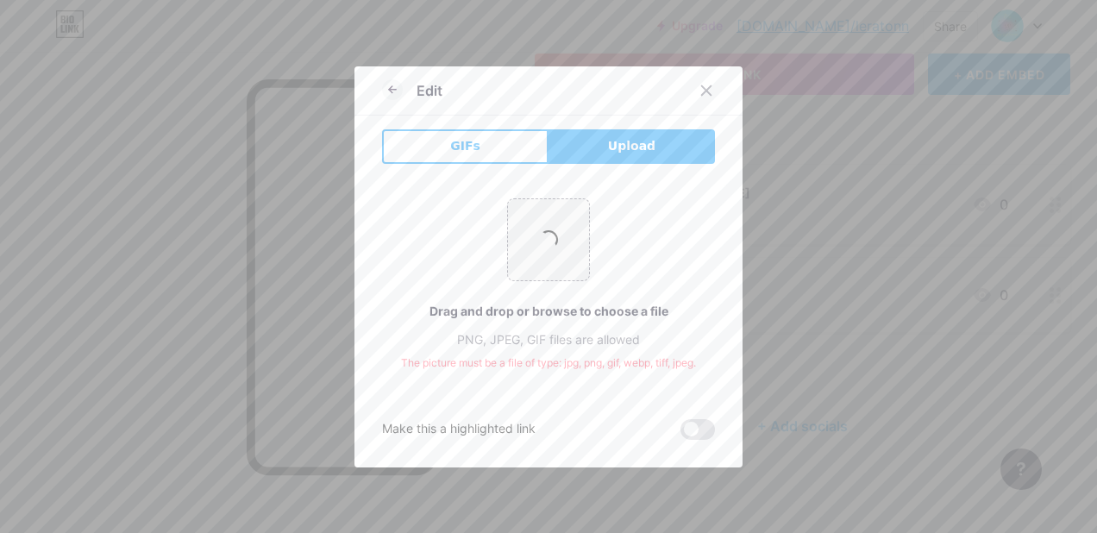
click at [702, 83] on div at bounding box center [705, 90] width 31 height 31
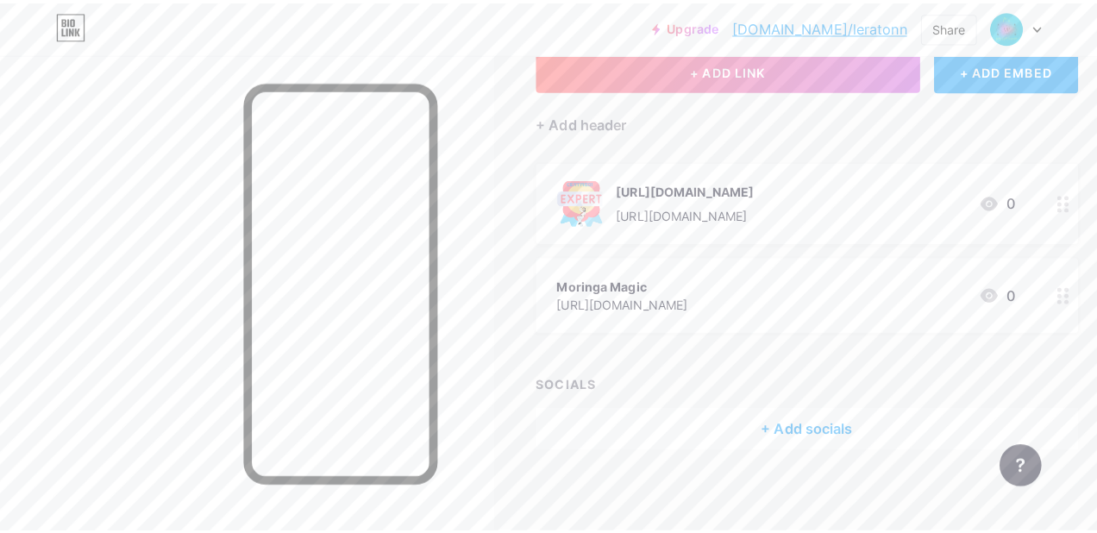
scroll to position [116, 0]
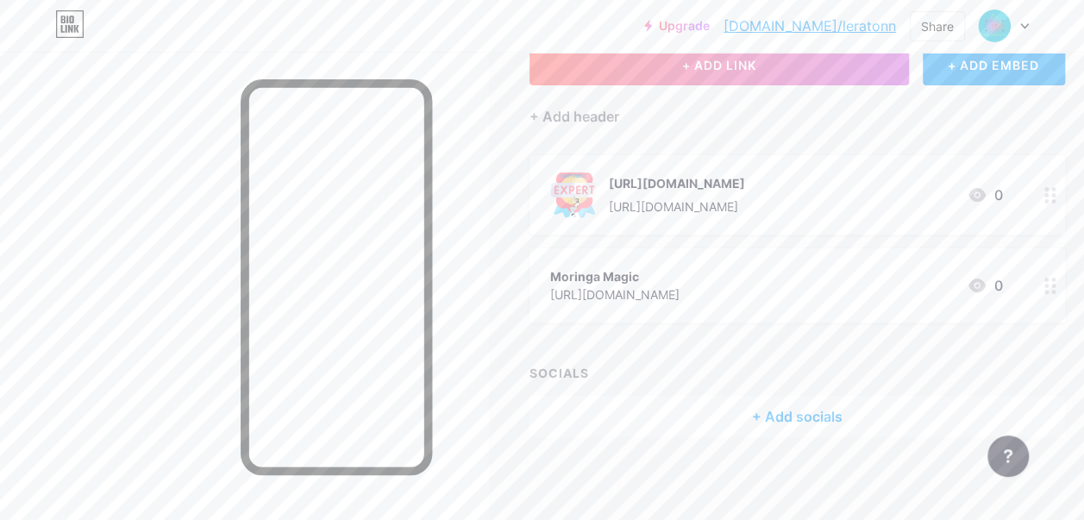
click at [853, 305] on div "Moringa Magic [URL][DOMAIN_NAME] 0" at bounding box center [776, 286] width 453 height 40
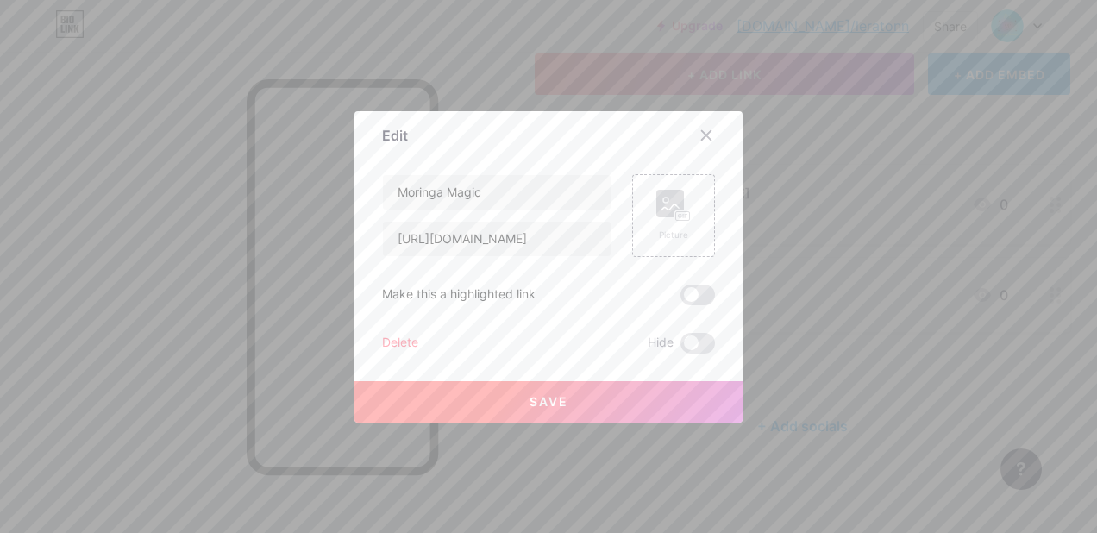
click at [680, 203] on icon at bounding box center [673, 206] width 34 height 32
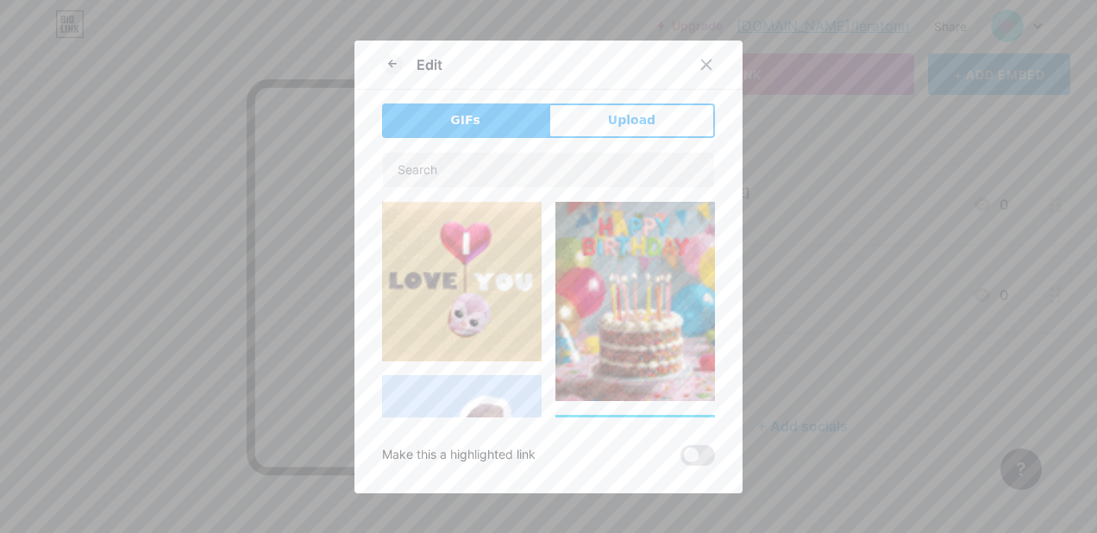
click at [641, 123] on span "Upload" at bounding box center [631, 120] width 47 height 18
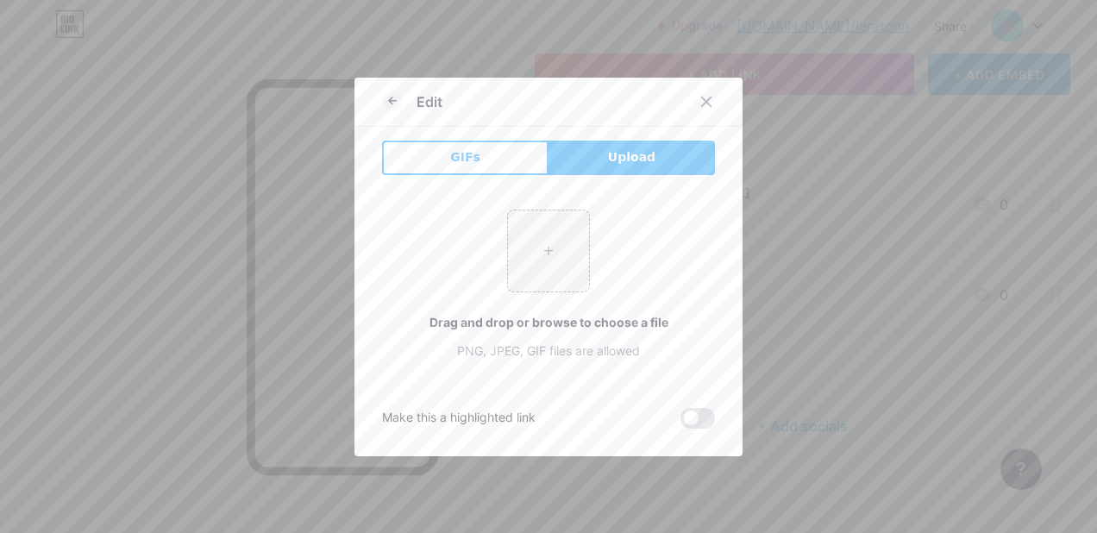
click at [647, 152] on button "Upload" at bounding box center [631, 158] width 166 height 34
click at [549, 233] on input "file" at bounding box center [548, 250] width 81 height 81
type input "C:\fakepath\Untitled design (6).png"
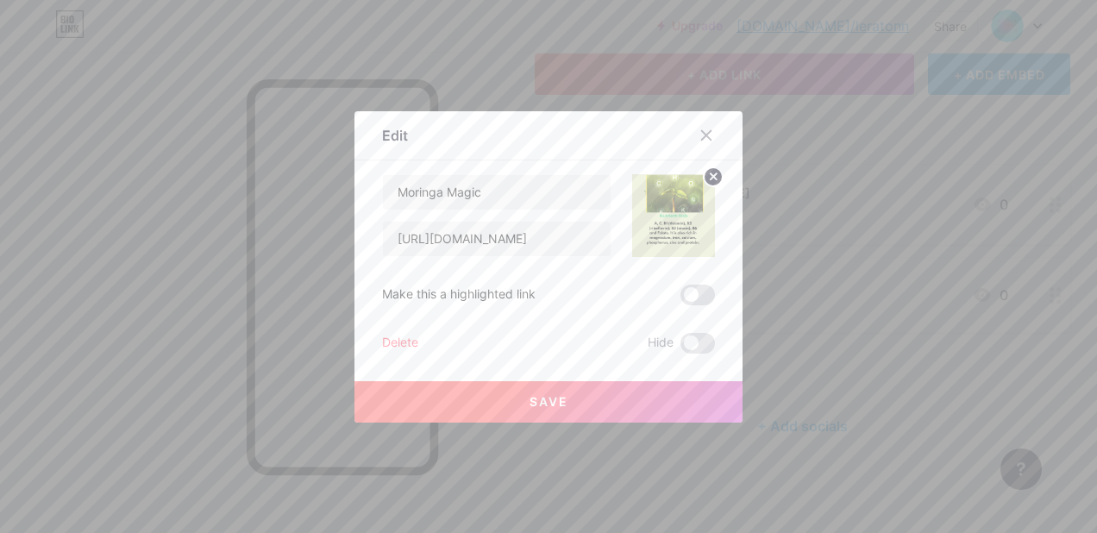
click at [550, 395] on span "Save" at bounding box center [548, 401] width 39 height 15
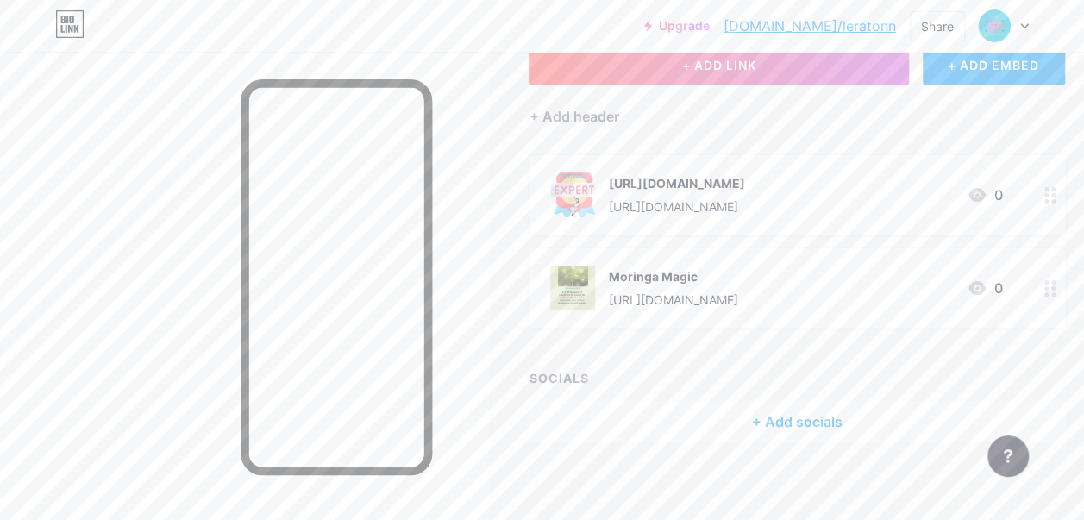
click at [745, 216] on div "[URL][DOMAIN_NAME]" at bounding box center [677, 206] width 136 height 18
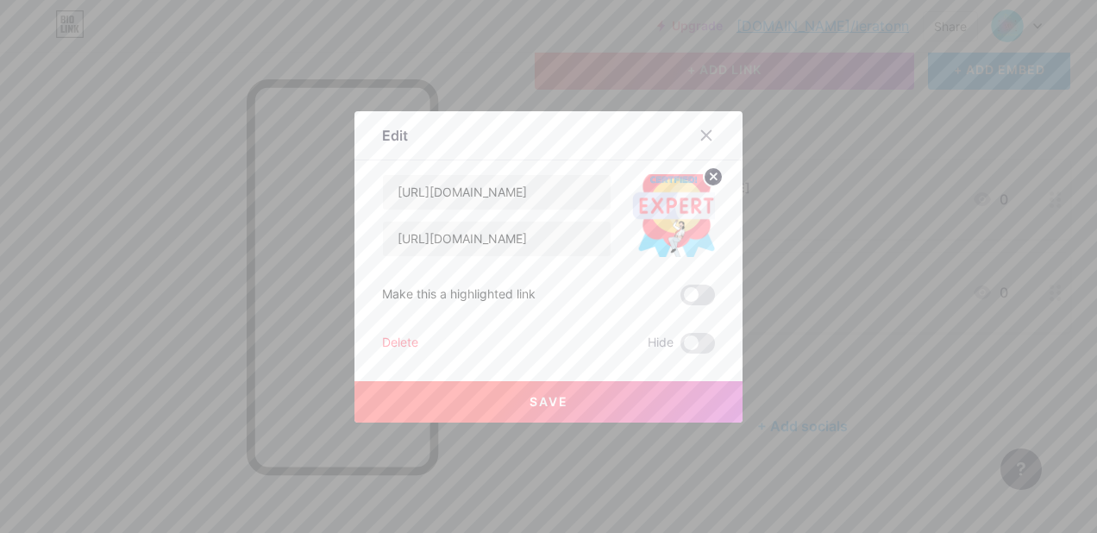
scroll to position [0, 123]
click at [587, 238] on input "[URL][DOMAIN_NAME]" at bounding box center [497, 239] width 228 height 34
click at [588, 238] on input "[URL][DOMAIN_NAME]" at bounding box center [497, 239] width 228 height 34
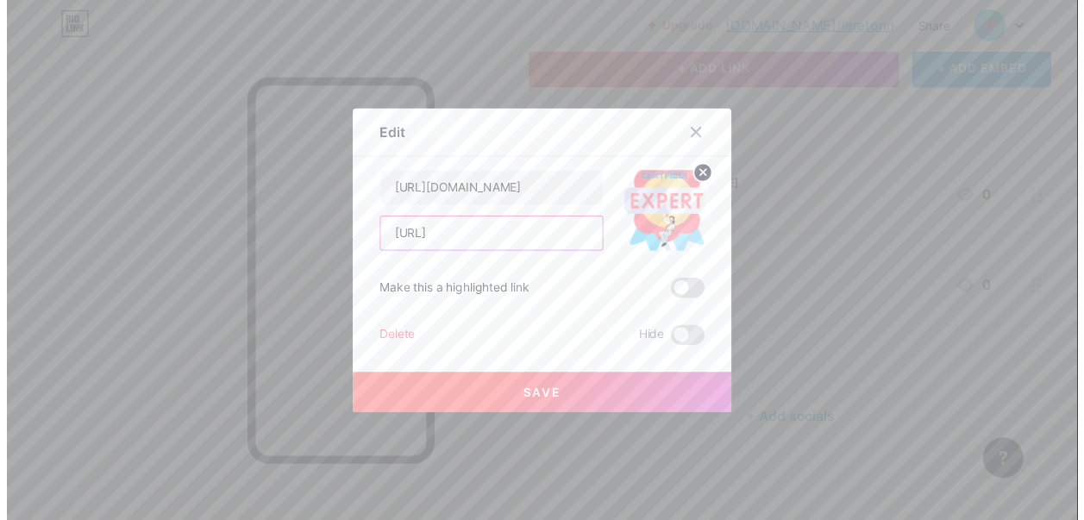
scroll to position [0, 0]
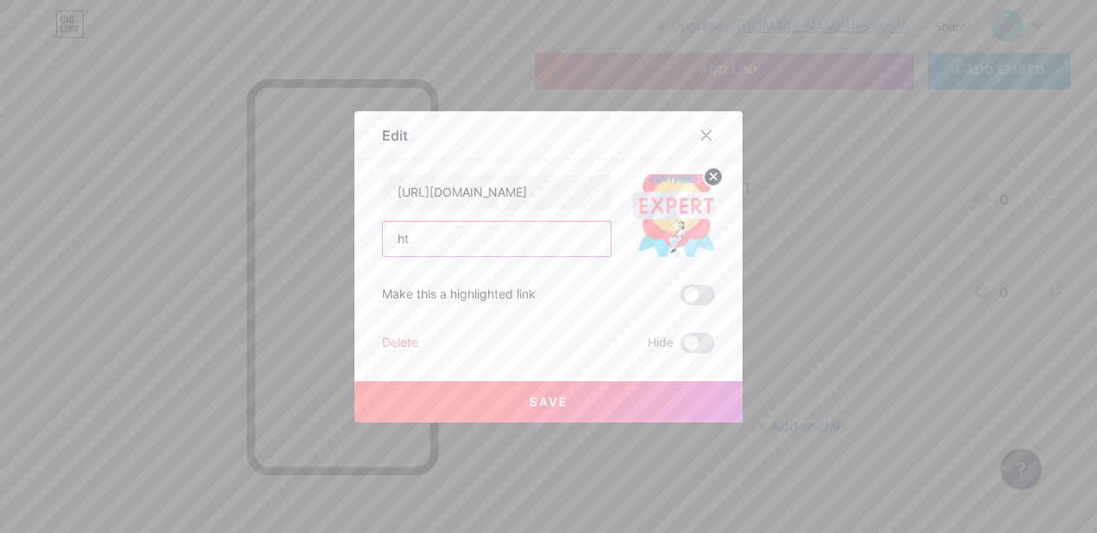
type input "h"
click at [555, 388] on button "Save" at bounding box center [548, 401] width 388 height 41
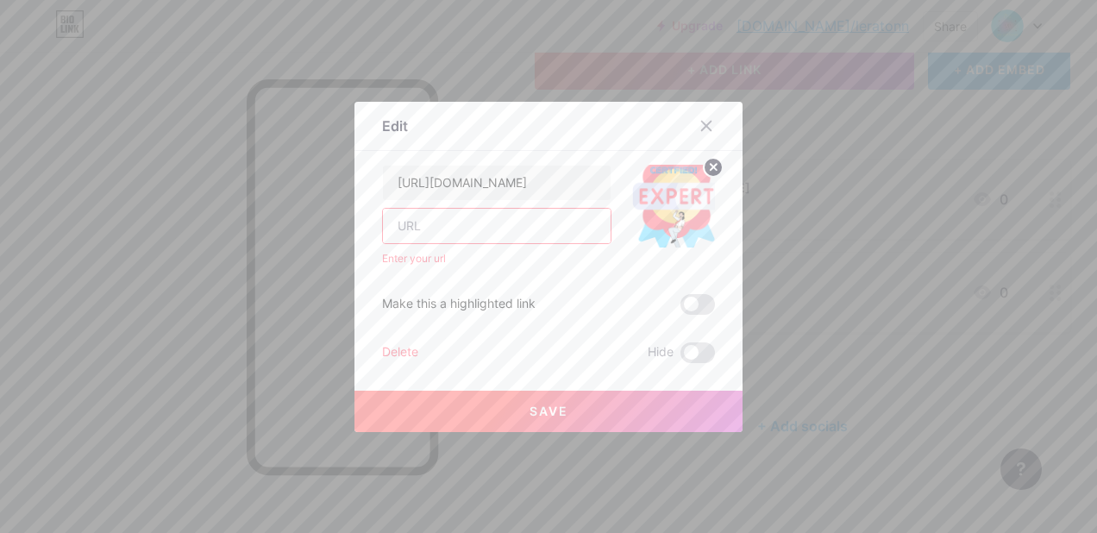
click at [545, 416] on span "Save" at bounding box center [548, 410] width 39 height 15
click at [403, 352] on div "Delete" at bounding box center [400, 352] width 36 height 21
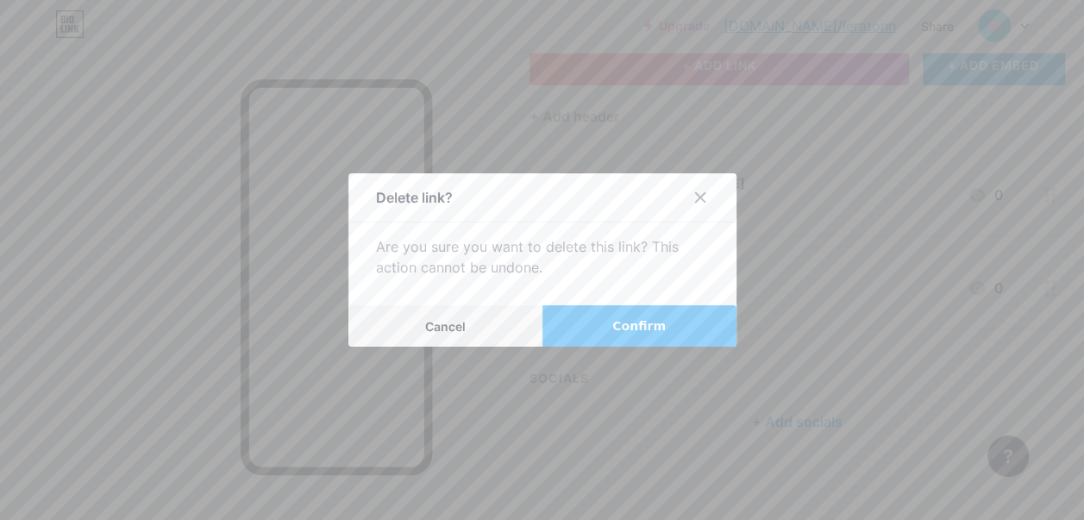
click at [643, 333] on span "Confirm" at bounding box center [638, 326] width 53 height 18
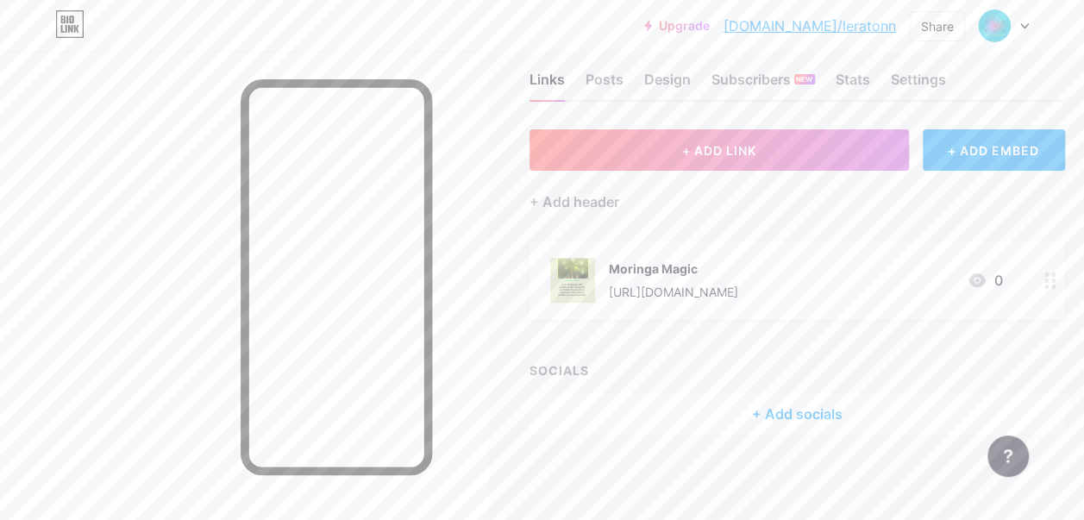
click at [733, 153] on span "+ ADD LINK" at bounding box center [719, 150] width 74 height 15
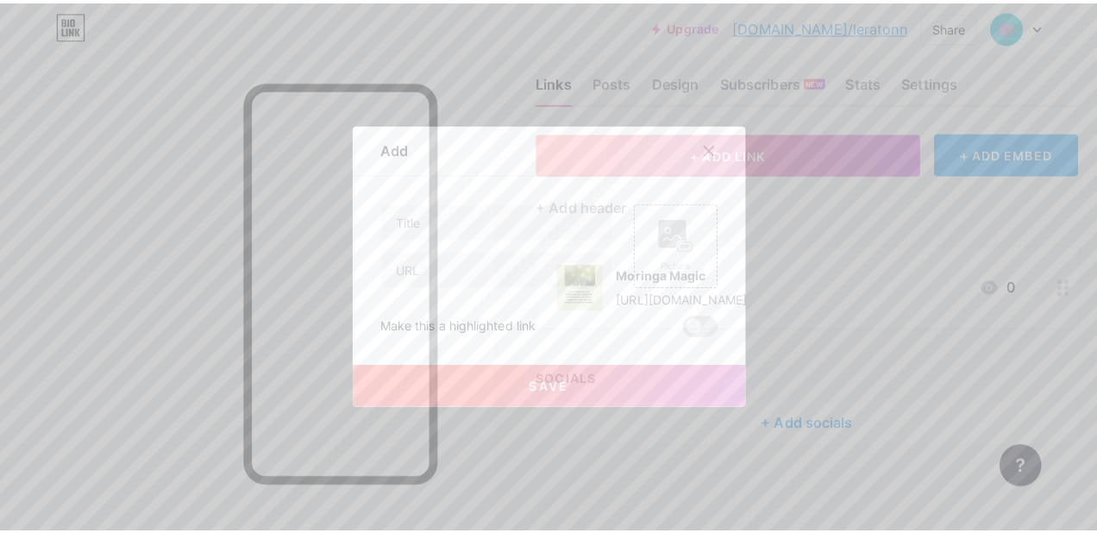
scroll to position [18, 0]
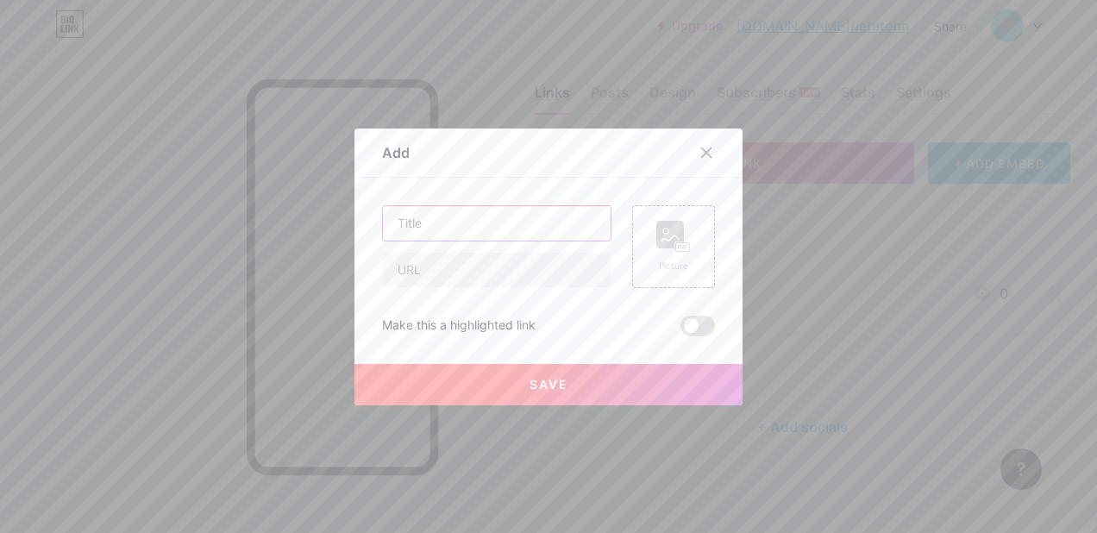
click at [429, 218] on input "text" at bounding box center [497, 223] width 228 height 34
type input "[DOMAIN_NAME]"
click at [414, 271] on input "text" at bounding box center [497, 270] width 228 height 34
paste input "[URL][DOMAIN_NAME]"
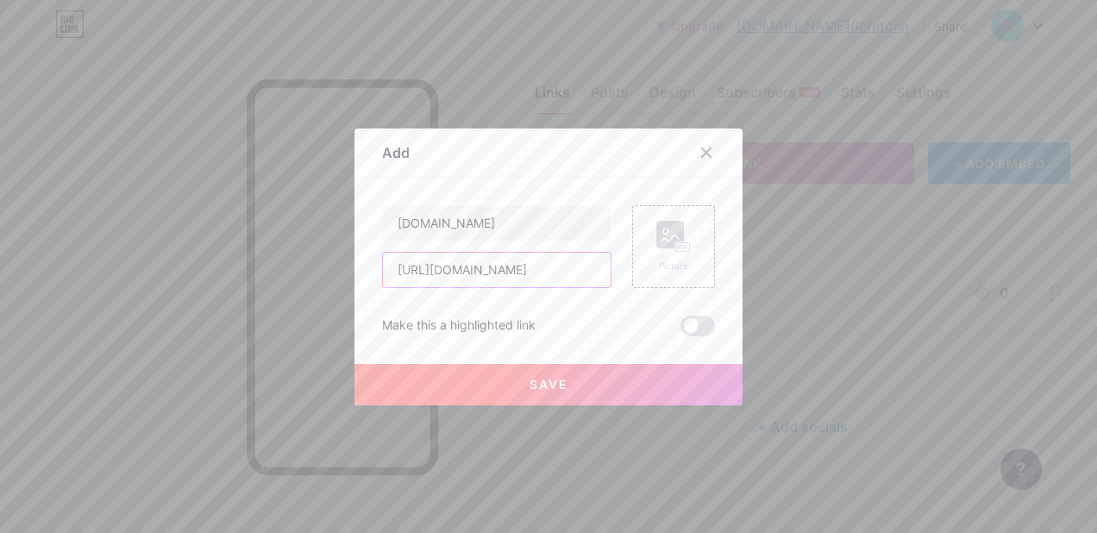
click at [547, 266] on input "[URL][DOMAIN_NAME]" at bounding box center [497, 270] width 228 height 34
type input "[URL][DOMAIN_NAME]"
click at [550, 376] on button "Save" at bounding box center [548, 384] width 388 height 41
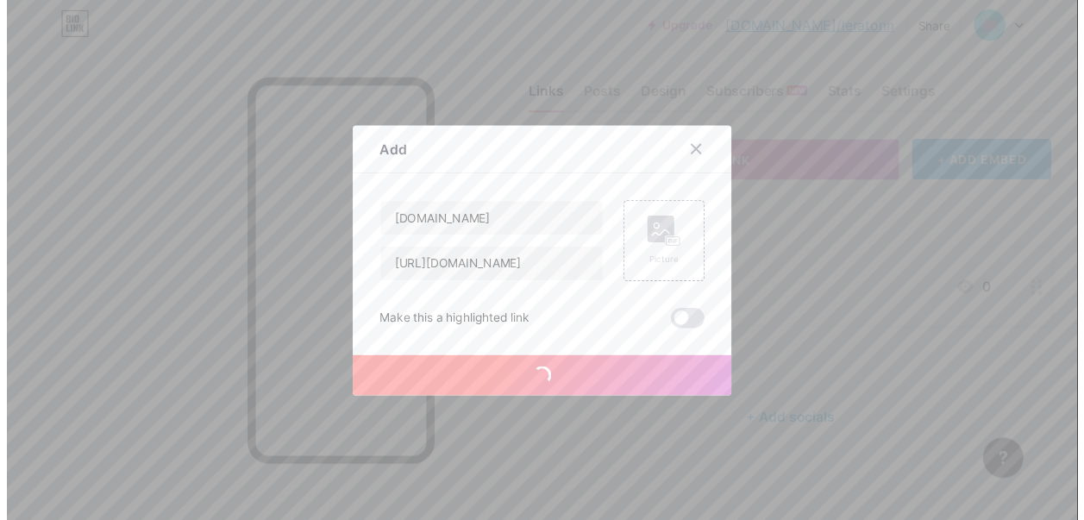
scroll to position [0, 0]
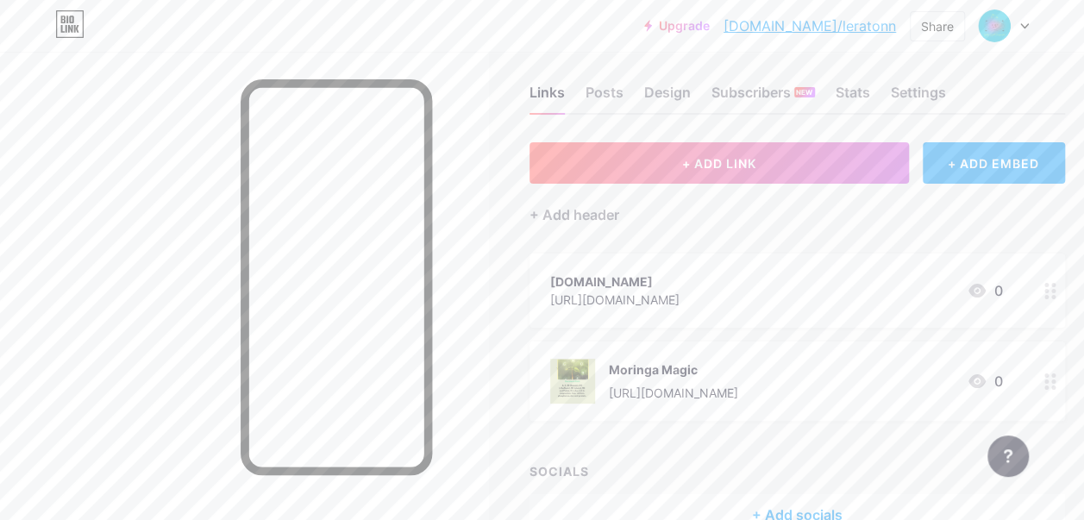
click at [976, 291] on icon at bounding box center [976, 291] width 17 height 14
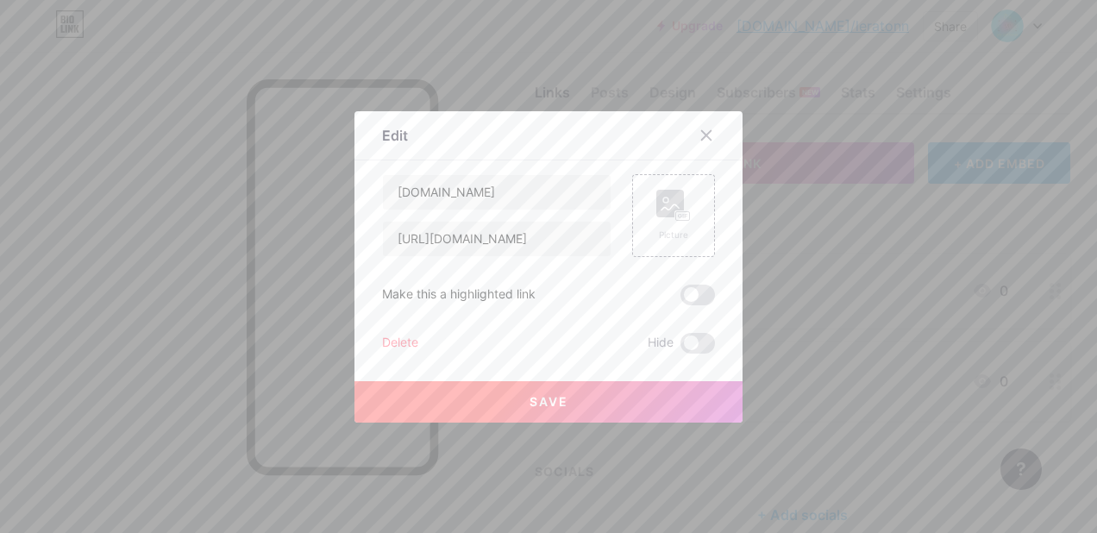
click at [684, 214] on icon at bounding box center [685, 216] width 3 height 4
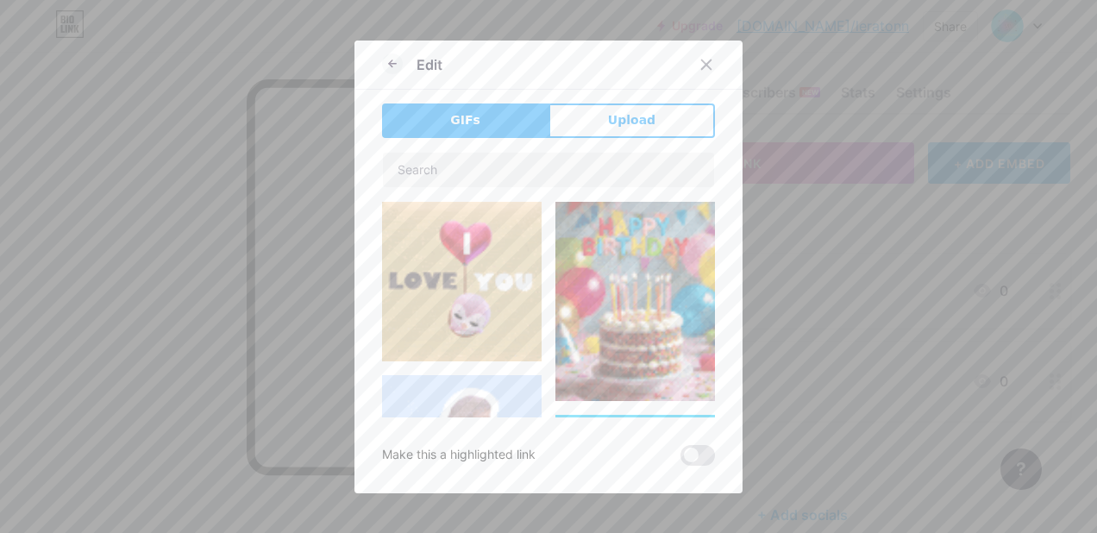
click at [633, 116] on span "Upload" at bounding box center [631, 120] width 47 height 18
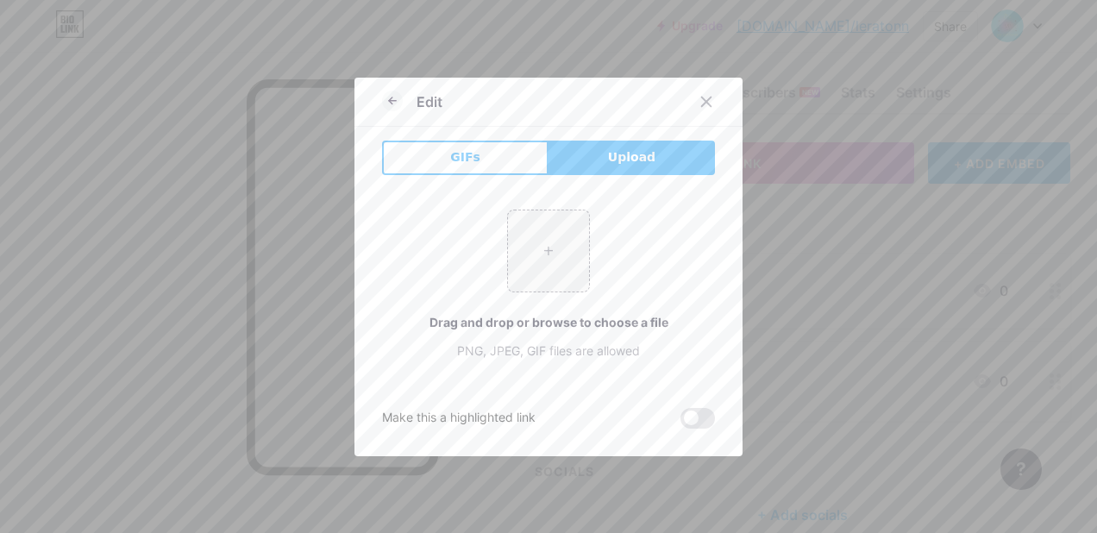
click at [542, 253] on input "file" at bounding box center [548, 250] width 81 height 81
type input "C:\fakepath\system 5.png"
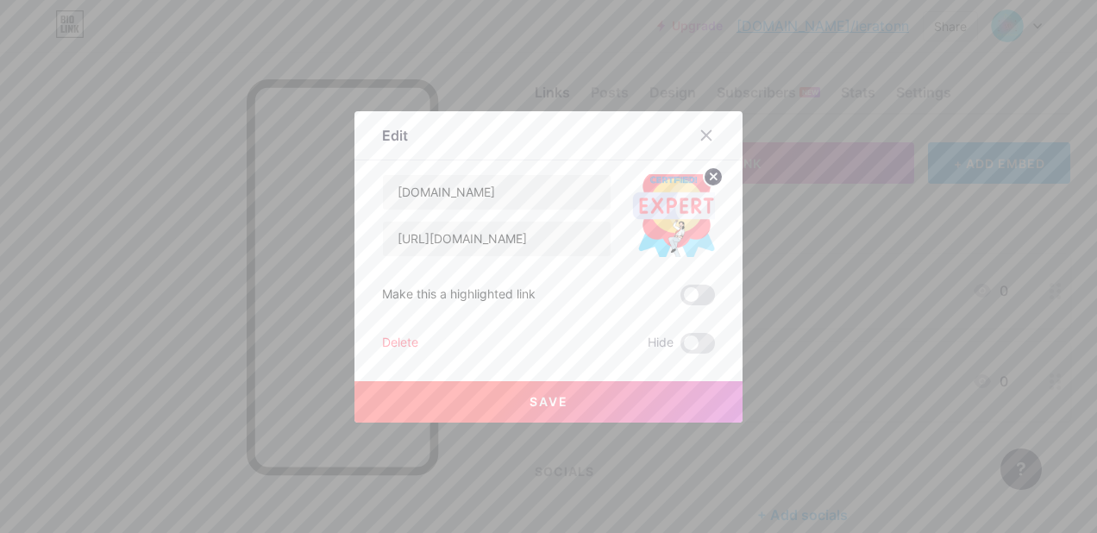
click at [538, 401] on span "Save" at bounding box center [548, 401] width 39 height 15
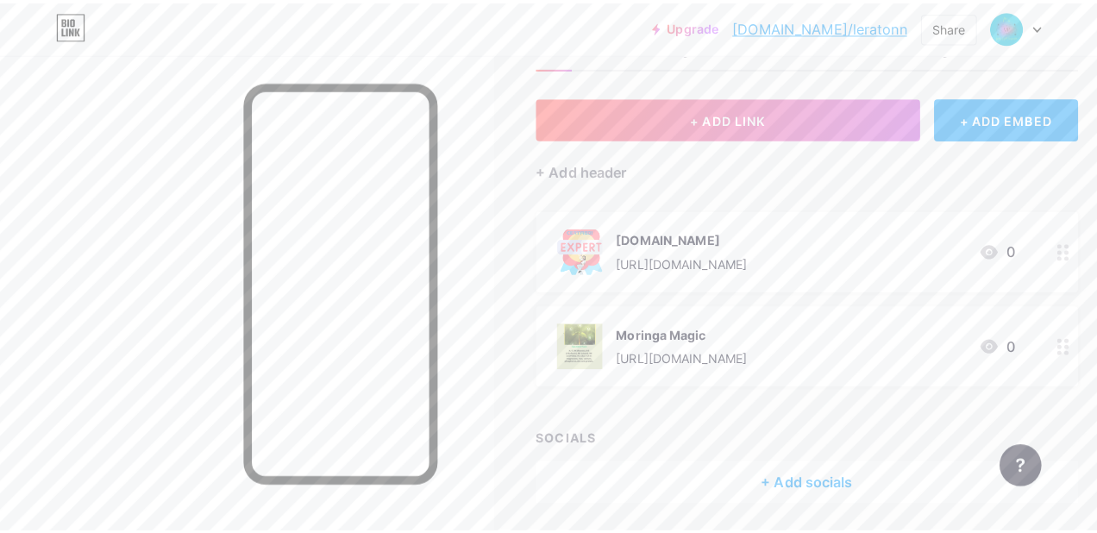
scroll to position [34, 0]
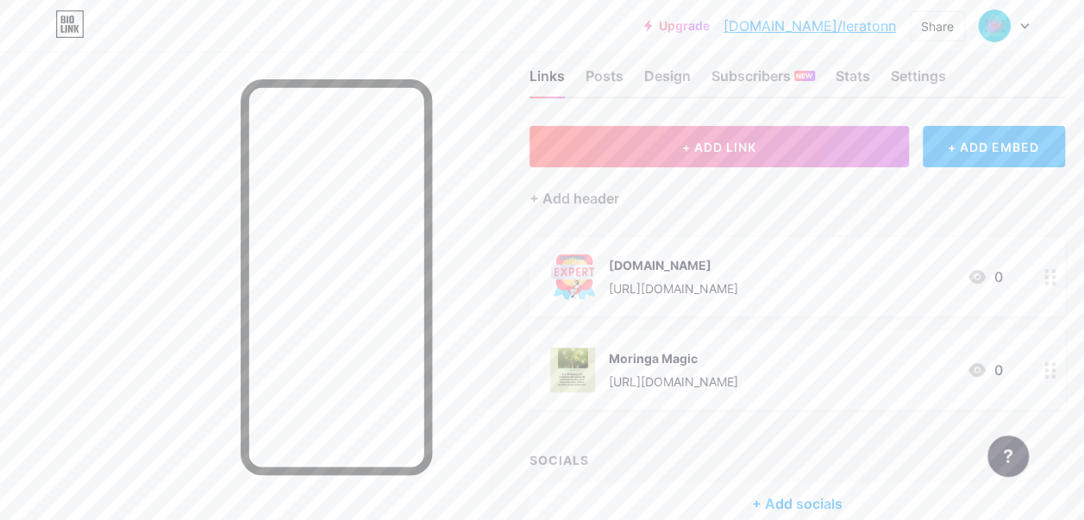
click at [740, 143] on span "+ ADD LINK" at bounding box center [719, 147] width 74 height 15
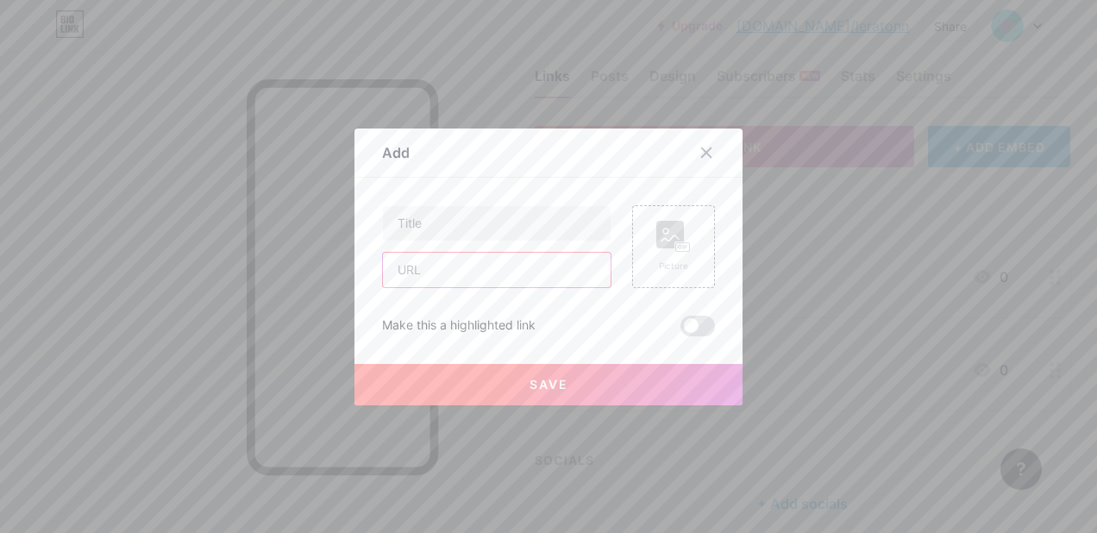
paste input "[URL][DOMAIN_NAME]"
type input "[URL][DOMAIN_NAME]"
click at [426, 217] on input "text" at bounding box center [497, 223] width 228 height 34
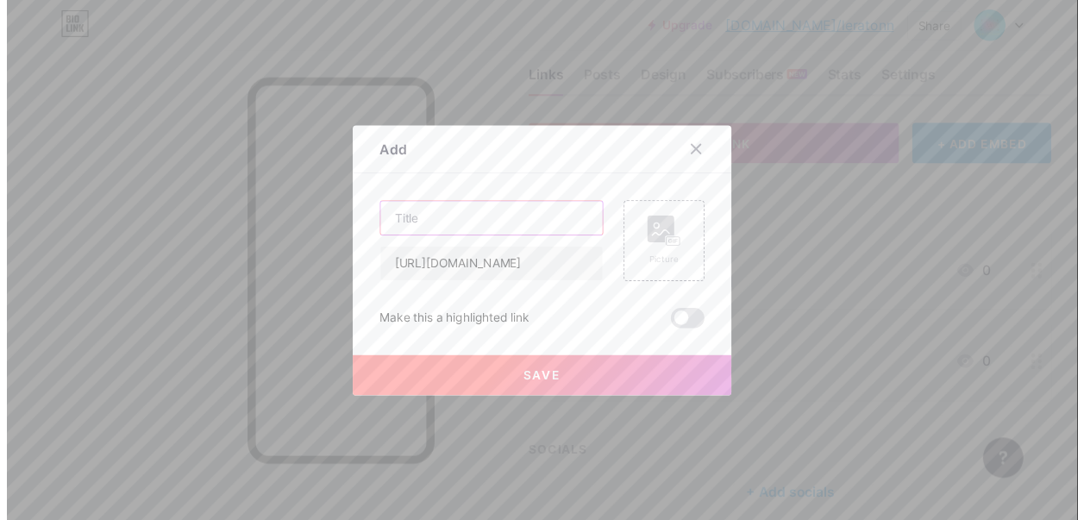
scroll to position [0, 0]
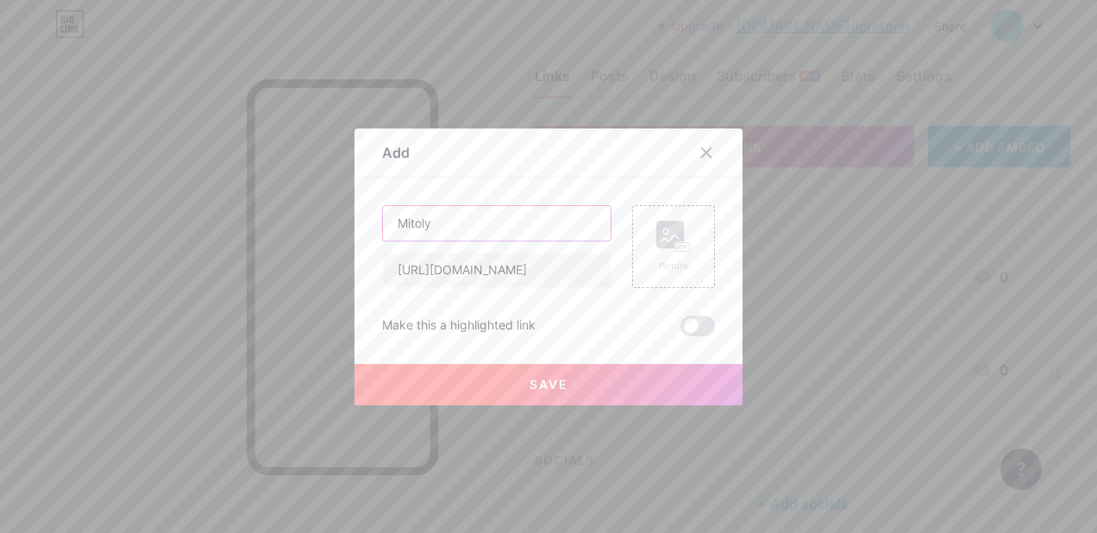
type input "Mitolyn"
click at [671, 240] on rect at bounding box center [670, 235] width 28 height 28
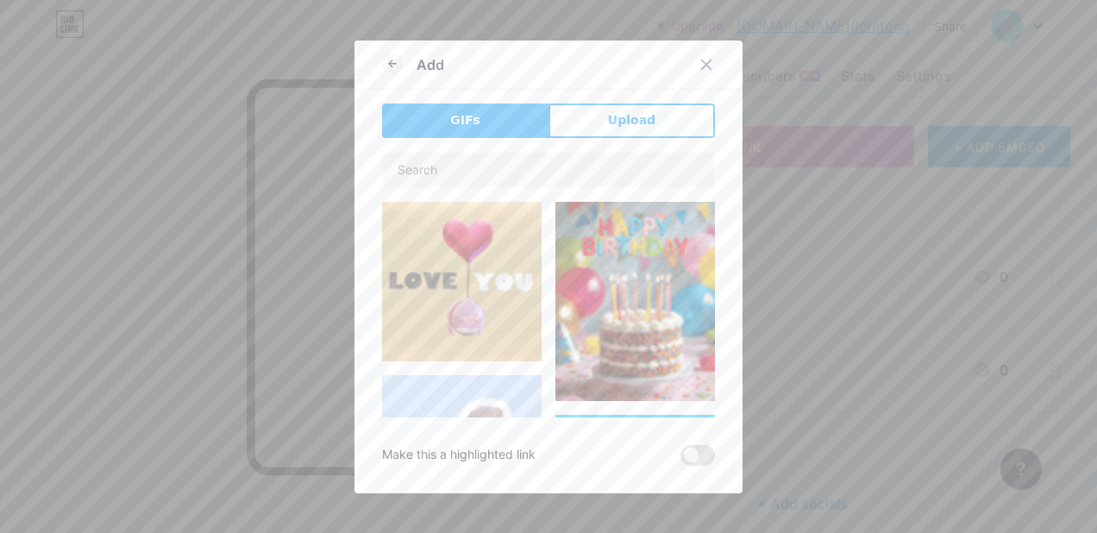
click at [634, 126] on span "Upload" at bounding box center [631, 120] width 47 height 18
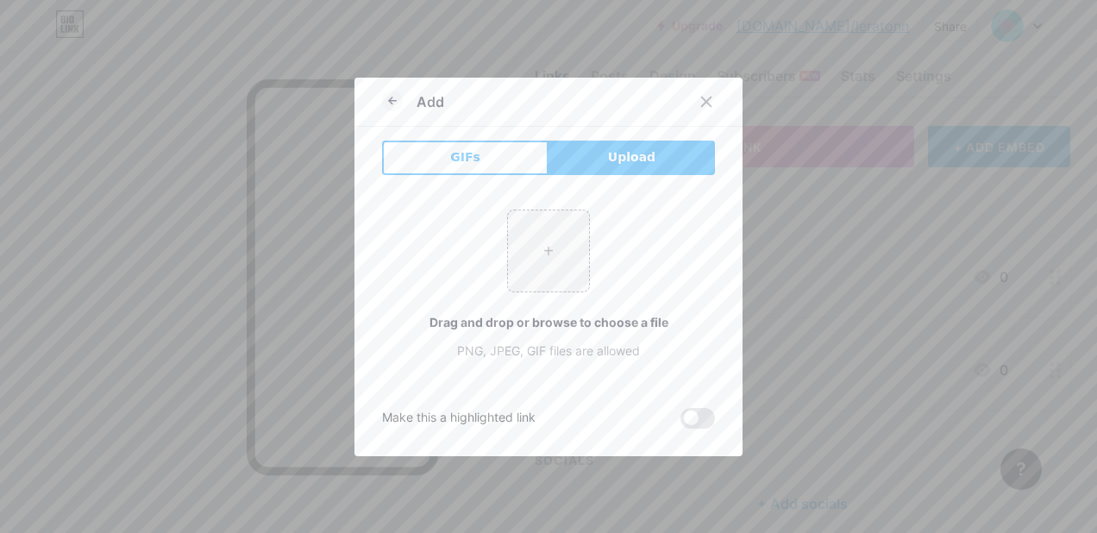
click at [547, 247] on input "file" at bounding box center [548, 250] width 81 height 81
click at [648, 162] on button "Upload" at bounding box center [631, 158] width 166 height 34
click at [626, 157] on span "Upload" at bounding box center [631, 157] width 47 height 18
click at [548, 259] on input "file" at bounding box center [548, 250] width 81 height 81
click at [702, 103] on icon at bounding box center [706, 101] width 9 height 9
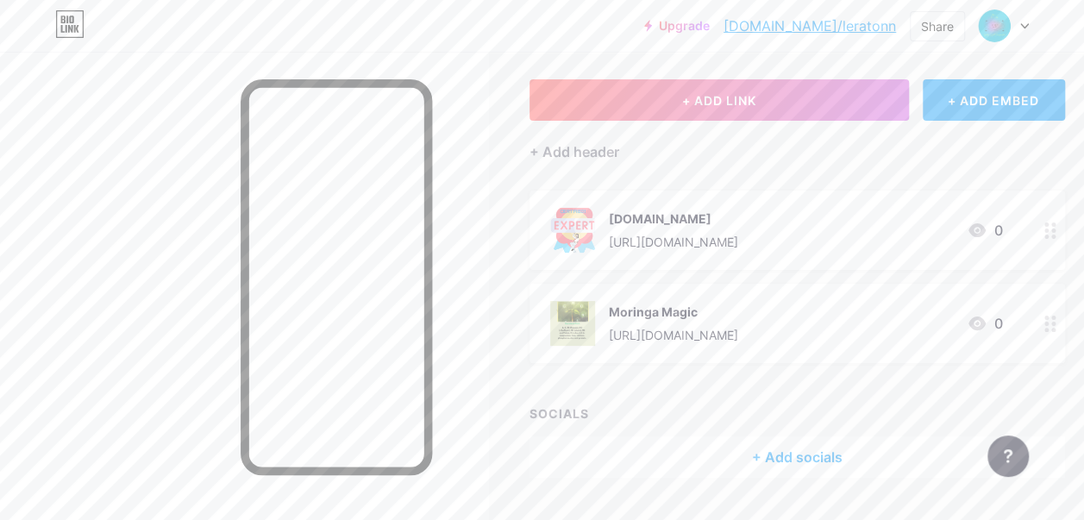
scroll to position [124, 0]
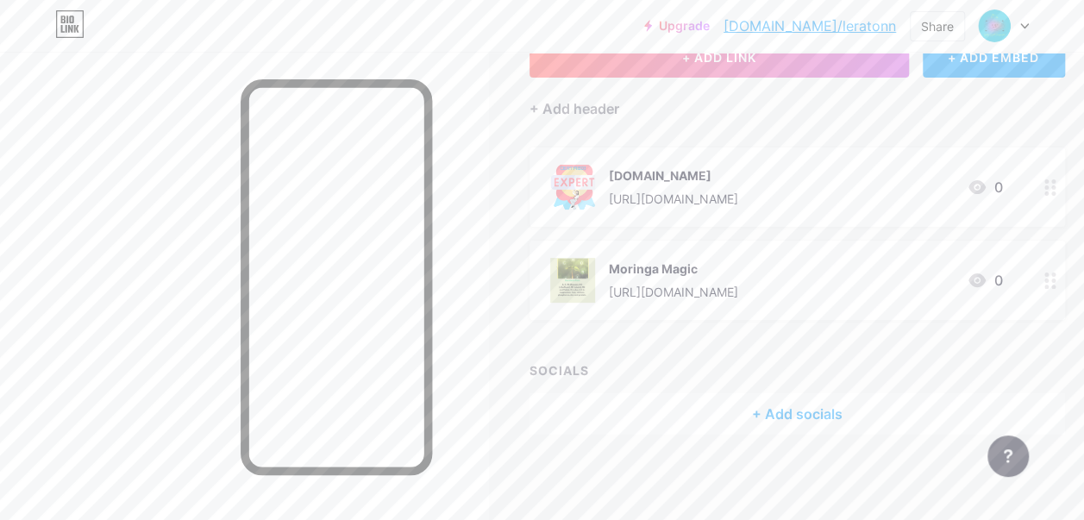
click at [815, 423] on div "+ Add socials" at bounding box center [796, 413] width 535 height 41
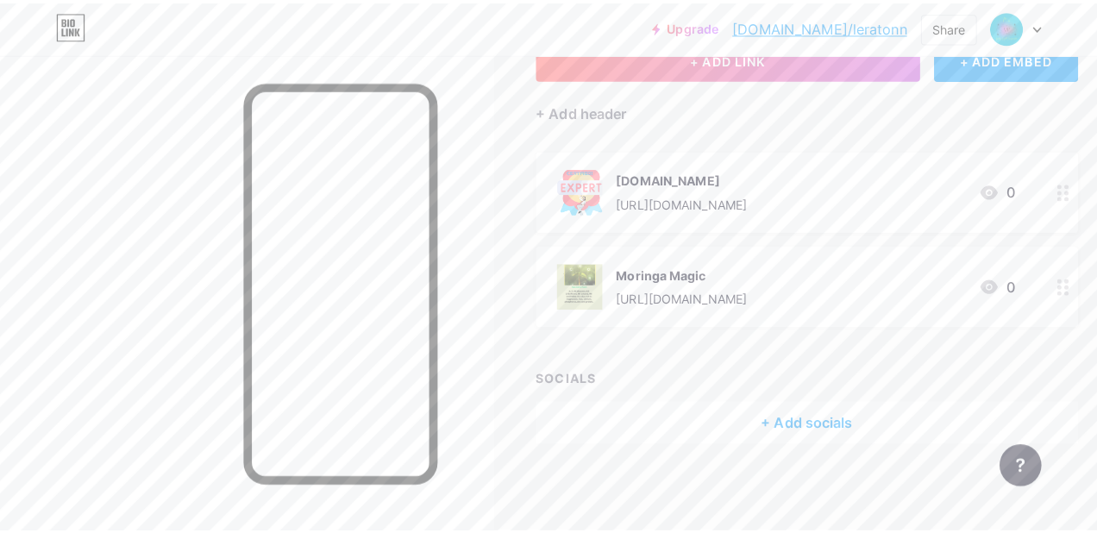
scroll to position [111, 0]
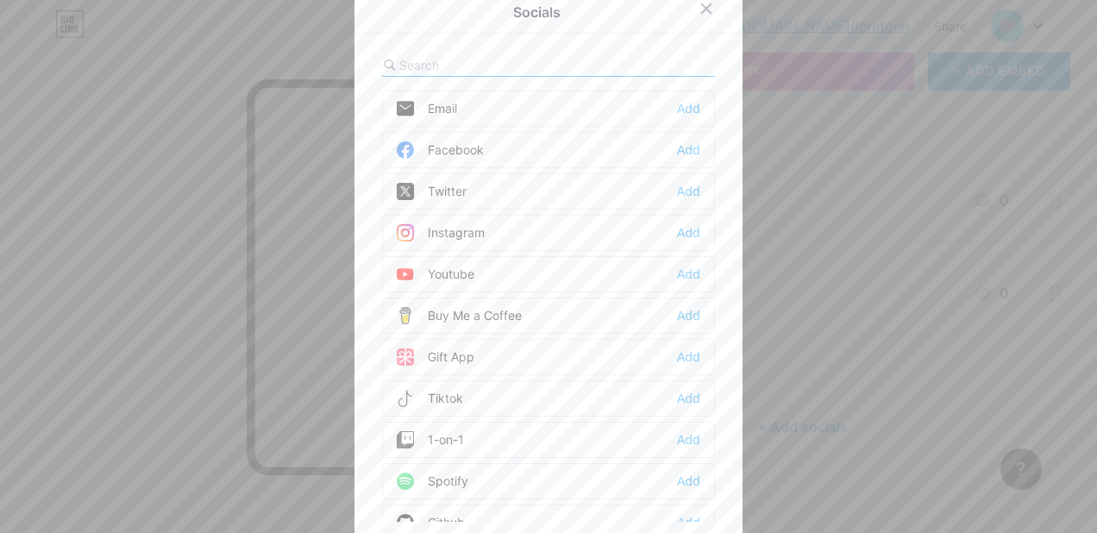
click at [461, 148] on div "Facebook" at bounding box center [440, 149] width 87 height 17
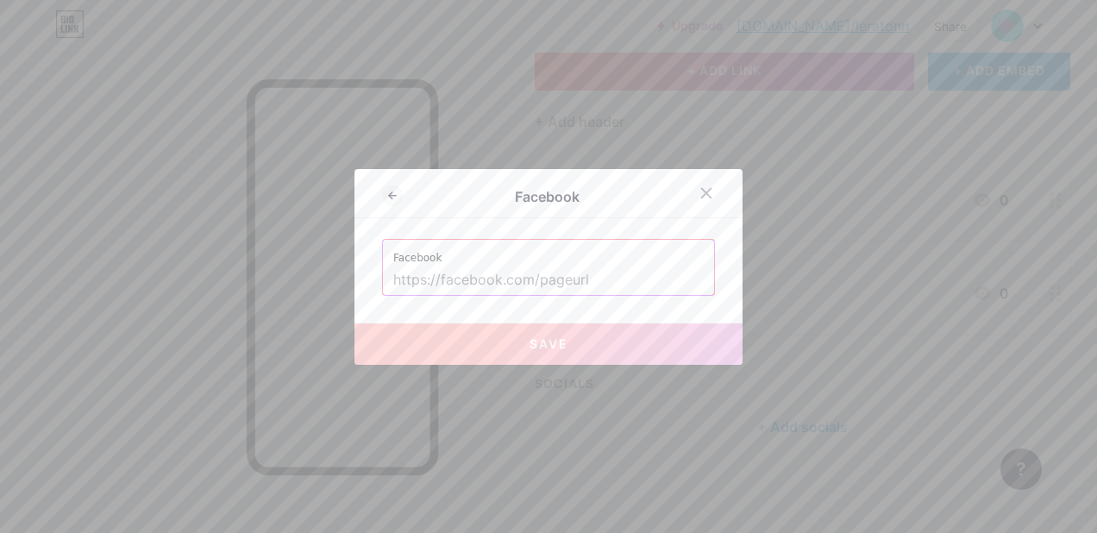
click at [699, 188] on icon at bounding box center [706, 193] width 14 height 14
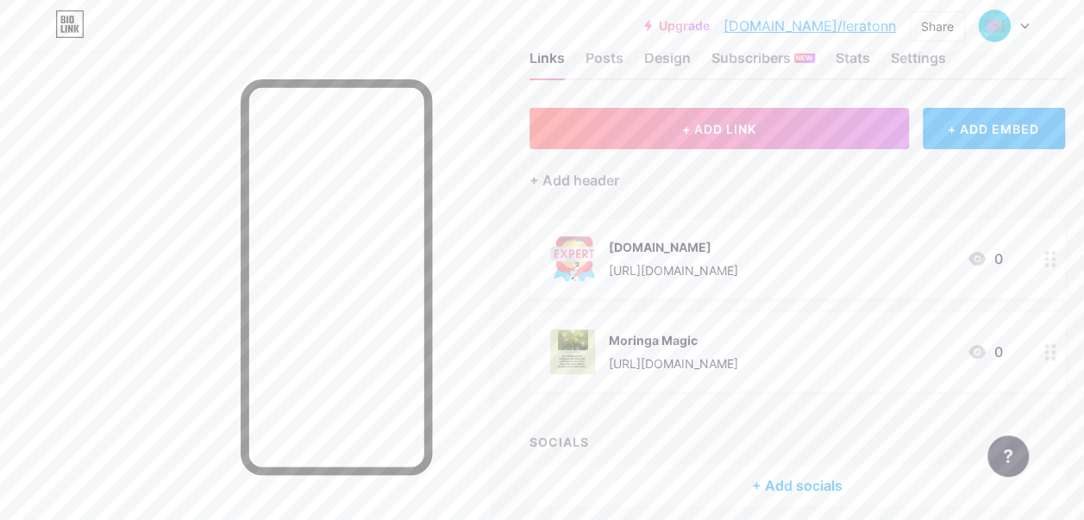
scroll to position [52, 0]
